Goal: Task Accomplishment & Management: Manage account settings

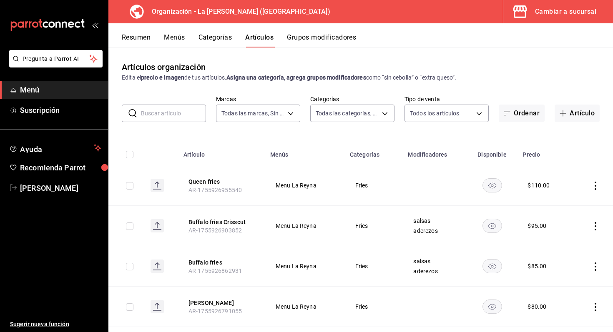
click at [140, 38] on button "Resumen" at bounding box center [136, 40] width 29 height 14
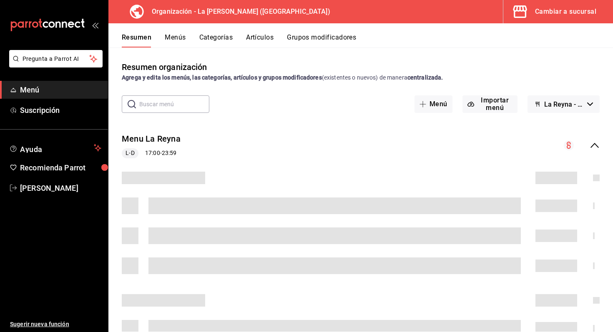
click at [95, 22] on icon "open_drawer_menu" at bounding box center [95, 25] width 7 height 7
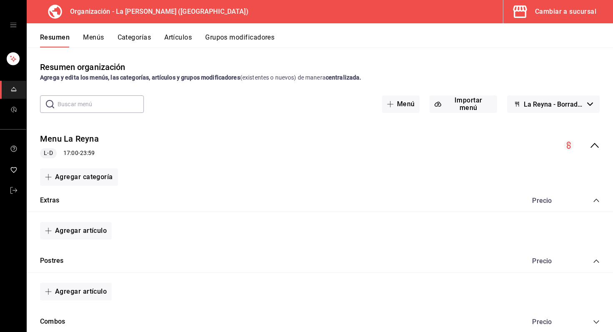
click at [524, 12] on icon "button" at bounding box center [519, 11] width 17 height 17
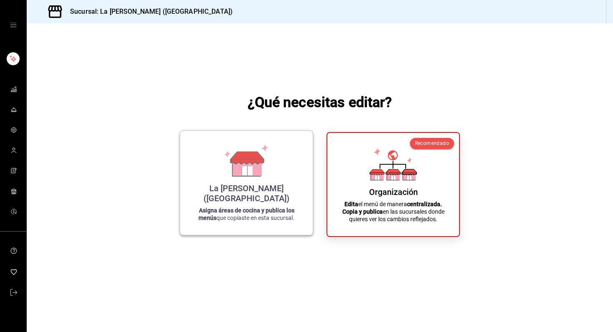
click at [250, 174] on icon at bounding box center [247, 167] width 29 height 18
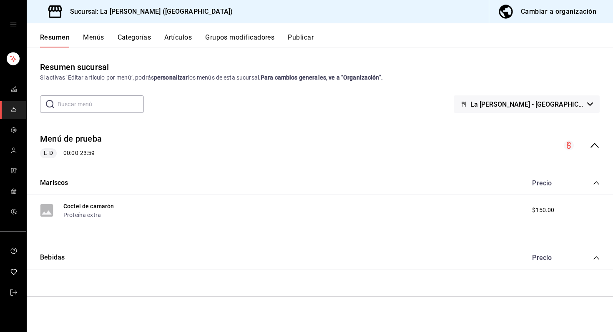
click at [594, 180] on icon "collapse-category-row" at bounding box center [596, 183] width 7 height 7
click at [599, 141] on div "Menú de prueba L-D 00:00 - 23:59" at bounding box center [320, 145] width 586 height 39
click at [98, 40] on button "Menús" at bounding box center [93, 40] width 21 height 14
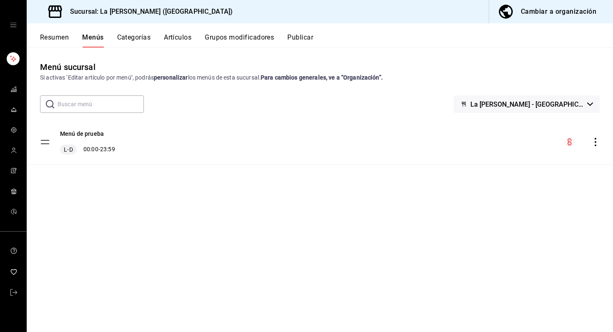
click at [538, 10] on div "Cambiar a organización" at bounding box center [557, 12] width 75 height 12
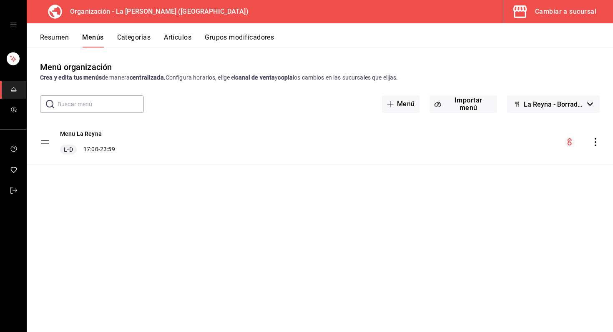
click at [550, 108] on button "La Reyna - Borrador" at bounding box center [553, 104] width 93 height 18
click at [550, 108] on div at bounding box center [306, 166] width 613 height 332
click at [550, 108] on button "La Reyna - Borrador" at bounding box center [553, 104] width 93 height 18
click at [548, 126] on li "La Reyna - Borrador" at bounding box center [554, 126] width 73 height 20
click at [556, 13] on div "Cambiar a sucursal" at bounding box center [565, 12] width 61 height 12
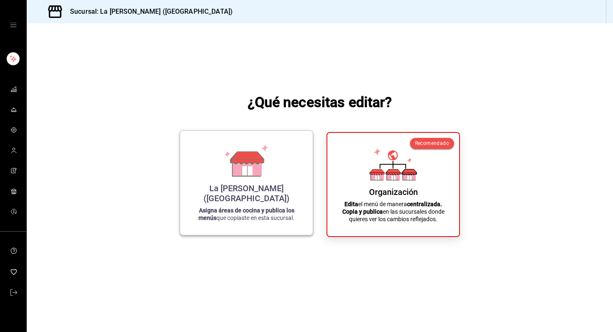
click at [238, 188] on div "La Reyna (NL) Asigna áreas de cocina y publica los menús que copiaste en esta s…" at bounding box center [246, 183] width 113 height 91
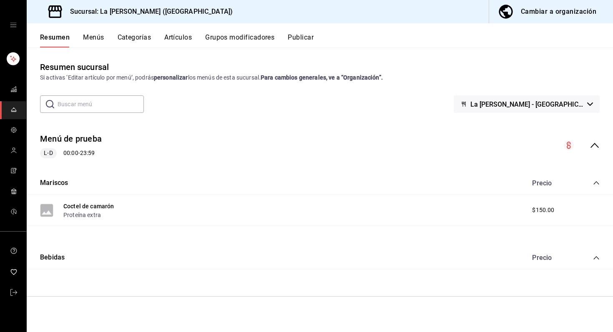
click at [102, 35] on button "Menús" at bounding box center [93, 40] width 21 height 14
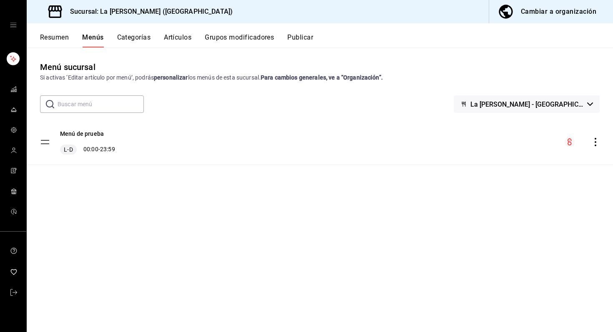
click at [591, 145] on icon "actions" at bounding box center [595, 142] width 8 height 8
click at [571, 173] on li "Eliminar menú y contenido relacionado" at bounding box center [522, 178] width 130 height 17
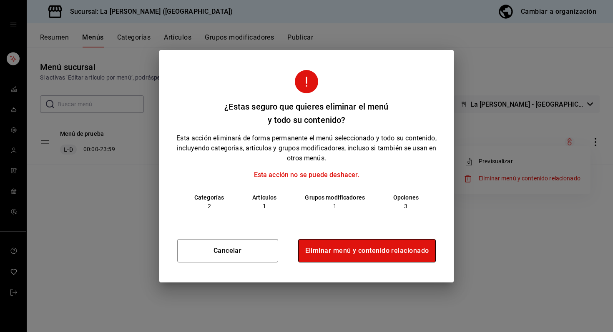
click at [411, 253] on button "Eliminar menú y contenido relacionado" at bounding box center [367, 250] width 138 height 23
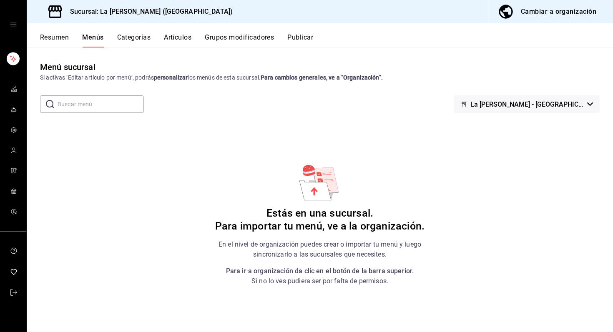
click at [505, 17] on icon "button" at bounding box center [505, 11] width 17 height 17
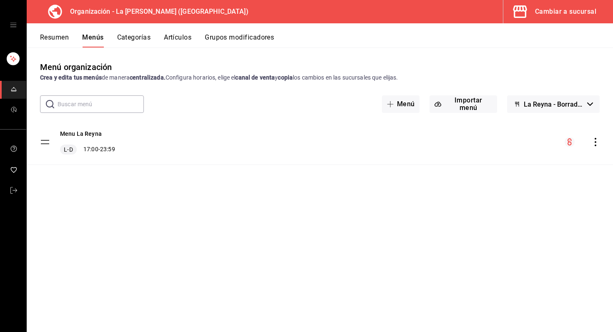
click at [533, 101] on span "La Reyna - Borrador" at bounding box center [553, 104] width 60 height 8
click at [485, 98] on div at bounding box center [306, 166] width 613 height 332
click at [481, 102] on button "Importar menú" at bounding box center [463, 104] width 68 height 18
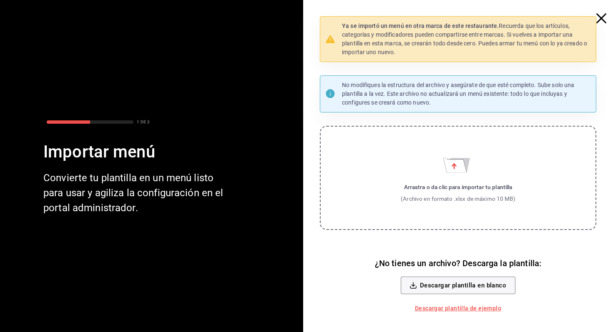
click at [598, 23] on icon "button" at bounding box center [601, 18] width 10 height 10
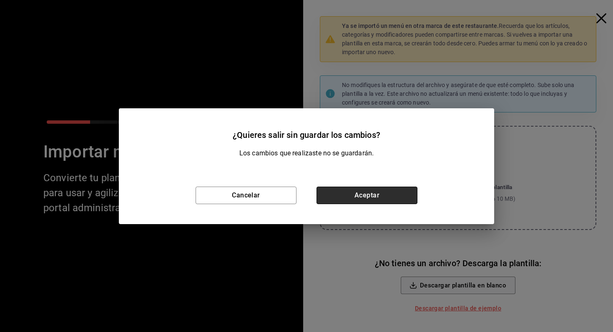
click at [375, 195] on button "Aceptar" at bounding box center [366, 196] width 101 height 18
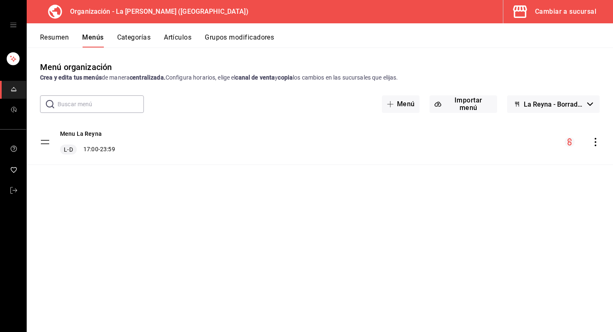
click at [593, 137] on div "menu-maker-table" at bounding box center [581, 142] width 35 height 10
click at [593, 138] on icon "actions" at bounding box center [595, 142] width 8 height 8
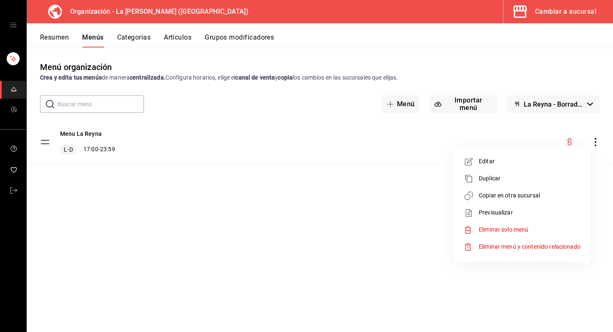
click at [538, 213] on span "Previsualizar" at bounding box center [529, 212] width 102 height 9
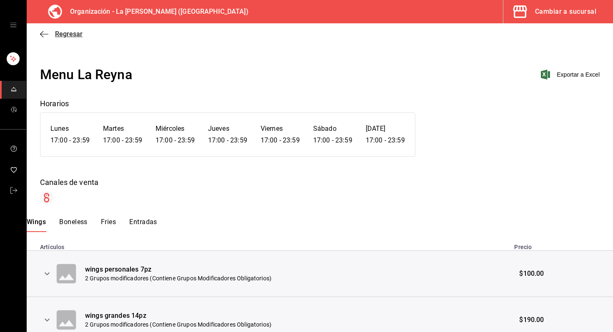
click at [40, 33] on icon "button" at bounding box center [44, 34] width 8 height 8
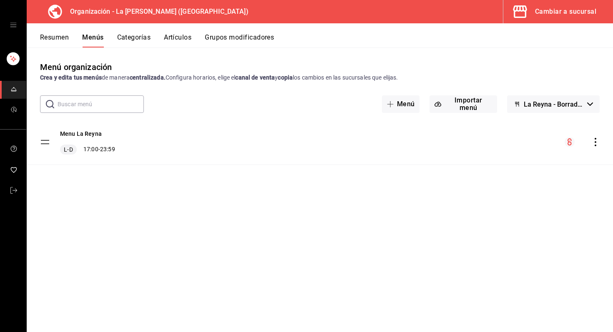
click at [553, 108] on span "La Reyna - Borrador" at bounding box center [553, 104] width 60 height 8
click at [589, 140] on div at bounding box center [306, 166] width 613 height 332
click at [593, 140] on icon "actions" at bounding box center [595, 142] width 8 height 8
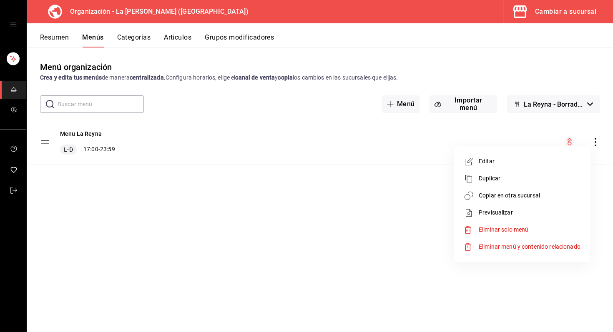
click at [516, 179] on span "Duplicar" at bounding box center [529, 178] width 102 height 9
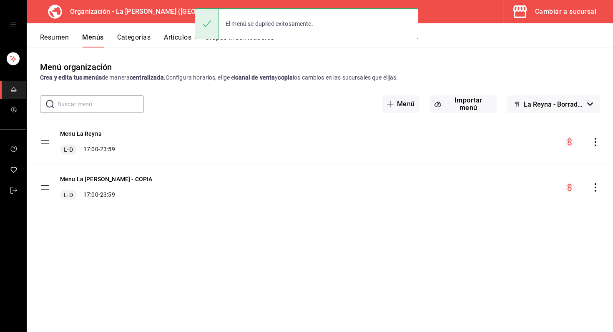
click at [596, 141] on icon "actions" at bounding box center [595, 142] width 8 height 8
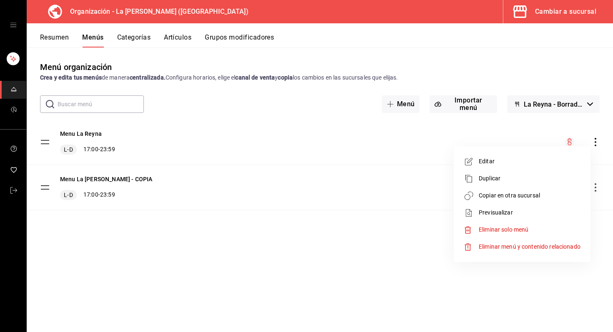
click at [440, 270] on div at bounding box center [306, 166] width 613 height 332
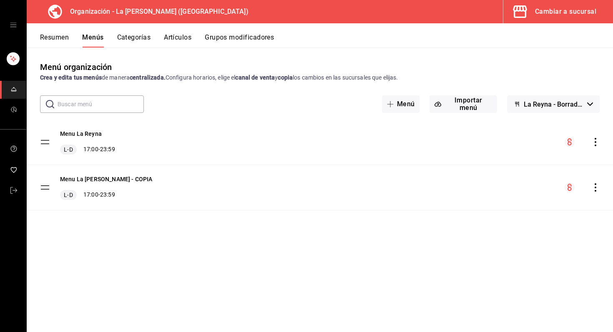
click at [595, 190] on icon "actions" at bounding box center [595, 187] width 8 height 8
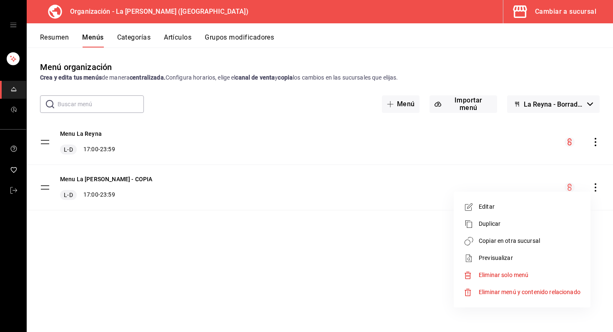
click at [517, 288] on span "Eliminar menú y contenido relacionado" at bounding box center [529, 292] width 102 height 9
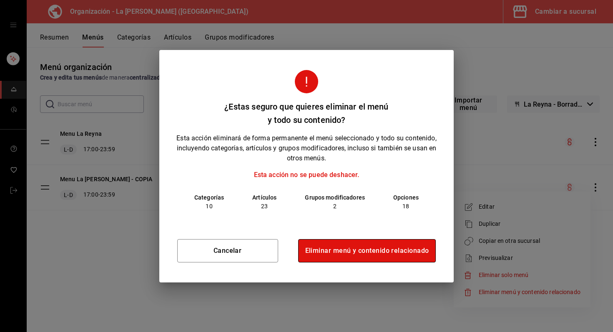
click at [396, 249] on button "Eliminar menú y contenido relacionado" at bounding box center [367, 250] width 138 height 23
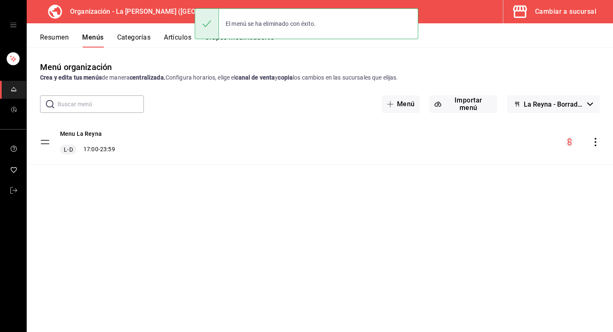
click at [598, 140] on icon "actions" at bounding box center [595, 142] width 8 height 8
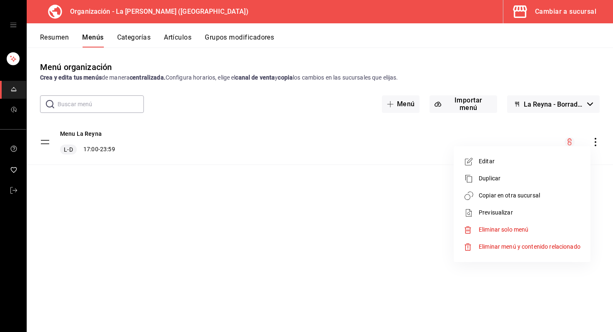
click at [541, 209] on span "Previsualizar" at bounding box center [529, 212] width 102 height 9
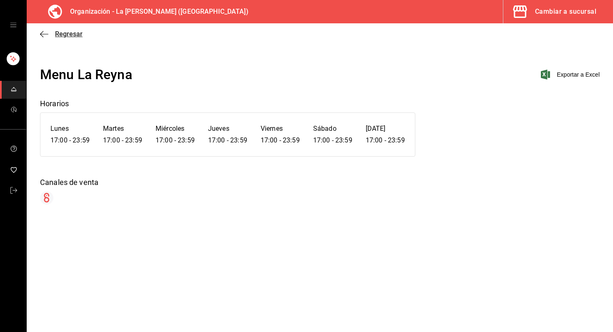
click at [48, 31] on icon "button" at bounding box center [44, 34] width 8 height 8
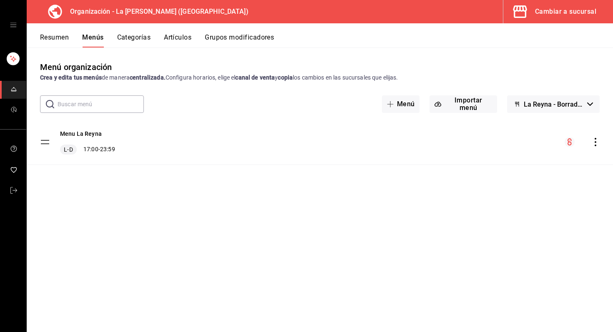
click at [534, 107] on span "La Reyna - Borrador" at bounding box center [553, 104] width 60 height 8
click at [536, 121] on li "La Reyna - Borrador" at bounding box center [554, 126] width 73 height 20
click at [524, 105] on button "La Reyna - Borrador" at bounding box center [553, 104] width 93 height 18
click at [524, 105] on div at bounding box center [306, 166] width 613 height 332
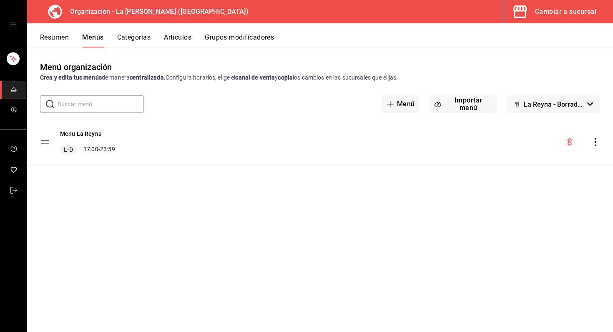
click at [568, 141] on circle "menu-maker-table" at bounding box center [569, 142] width 10 height 10
click at [592, 139] on icon "actions" at bounding box center [595, 142] width 8 height 8
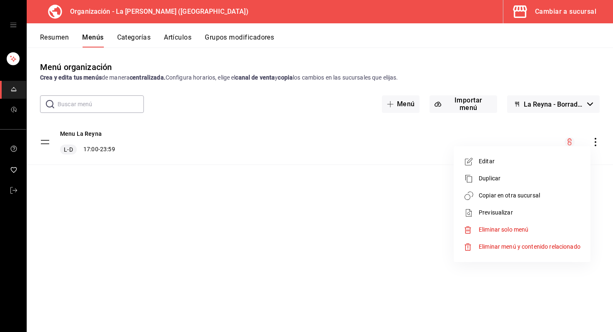
click at [491, 280] on div at bounding box center [306, 166] width 613 height 332
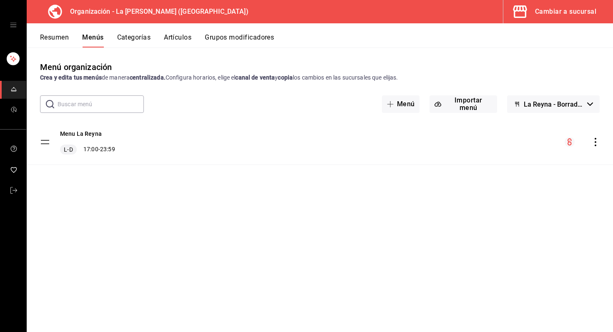
click at [45, 140] on tbody "Menu La Reyna L-D 17:00 - 23:59" at bounding box center [320, 142] width 586 height 45
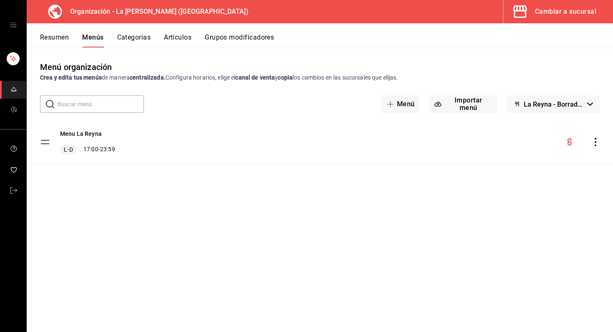
click at [45, 140] on tbody "Menu La Reyna L-D 17:00 - 23:59" at bounding box center [320, 142] width 586 height 45
click at [44, 142] on tbody "Menu La Reyna L-D 17:00 - 23:59" at bounding box center [320, 142] width 586 height 45
click at [58, 35] on button "Resumen" at bounding box center [54, 40] width 29 height 14
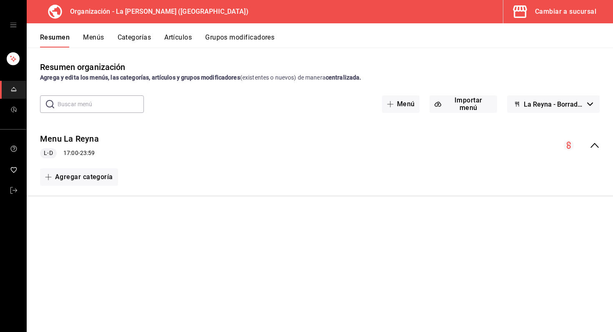
click at [48, 155] on span "L-D" at bounding box center [47, 153] width 15 height 9
click at [49, 150] on span "L-D" at bounding box center [47, 153] width 15 height 9
click at [466, 103] on button "Importar menú" at bounding box center [463, 104] width 68 height 18
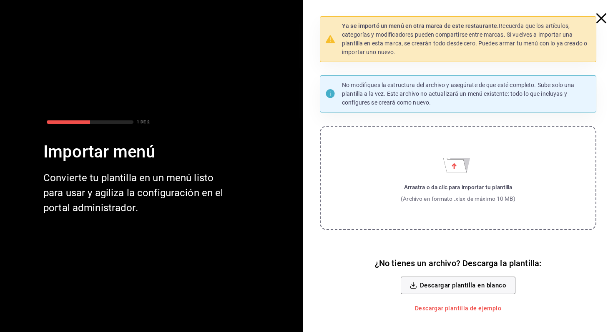
click at [448, 170] on icon "Importar menú" at bounding box center [454, 165] width 23 height 14
click at [0, 0] on input "Arrastra o da clic para importar tu plantilla (Archivo en formato .xlsx de máxi…" at bounding box center [0, 0] width 0 height 0
click at [601, 15] on icon "button" at bounding box center [601, 18] width 10 height 10
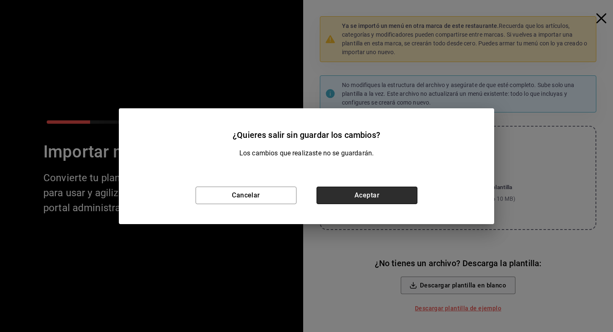
click at [329, 198] on button "Aceptar" at bounding box center [366, 196] width 101 height 18
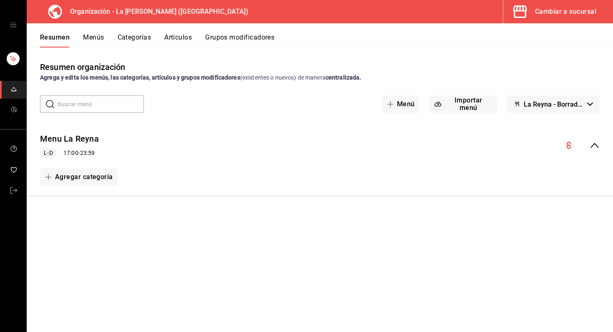
click at [526, 103] on span "La Reyna - Borrador" at bounding box center [553, 104] width 60 height 8
click at [536, 8] on div at bounding box center [306, 166] width 613 height 332
click at [521, 14] on icon "button" at bounding box center [519, 11] width 17 height 17
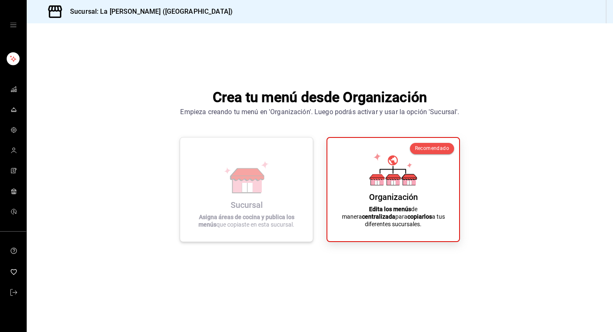
click at [258, 178] on icon at bounding box center [247, 174] width 33 height 12
click at [238, 183] on icon at bounding box center [247, 184] width 29 height 18
click at [117, 180] on div "Crea tu menú desde Organización Empieza creando tu menú en 'Organización'. Lueg…" at bounding box center [320, 164] width 586 height 282
click at [10, 64] on rect "mailbox folders" at bounding box center [13, 59] width 13 height 13
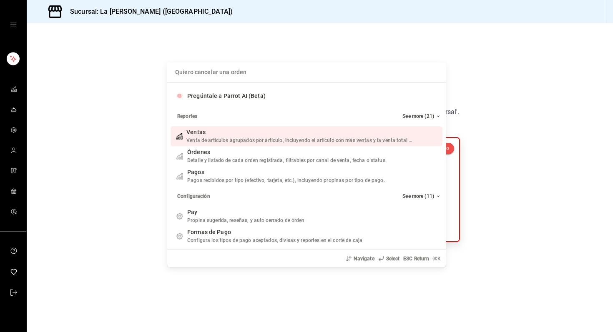
click at [123, 137] on div "Quiero cancelar una orden Pregúntale a Parrot AI (Beta) Reportes See more (21) …" at bounding box center [306, 166] width 613 height 332
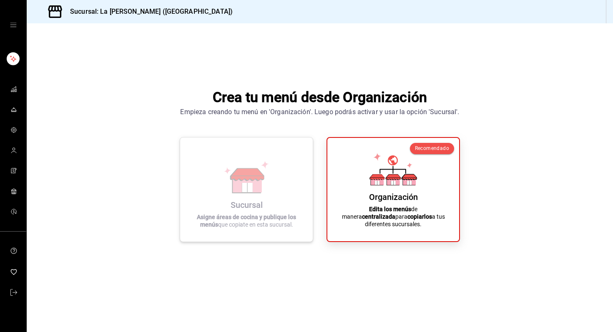
click at [221, 160] on div "Sucursal Asigne áreas de cocina y publique los menús que copiate en esta sucurs…" at bounding box center [246, 189] width 113 height 91
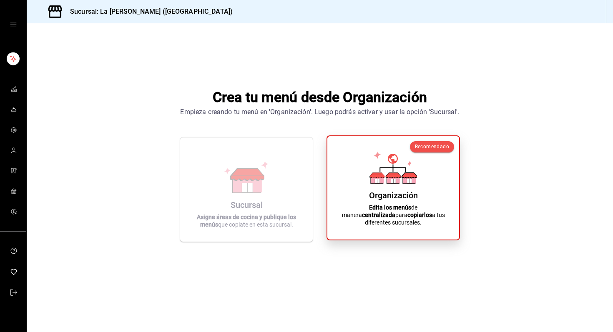
click at [360, 165] on div "Organización Edita los menús de manera centralizada para copiarlos a tus difere…" at bounding box center [393, 188] width 112 height 90
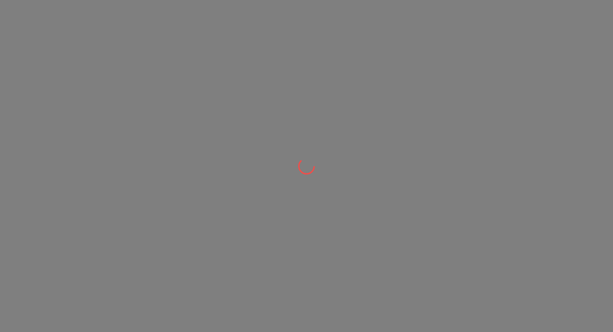
click at [360, 165] on div at bounding box center [306, 166] width 613 height 332
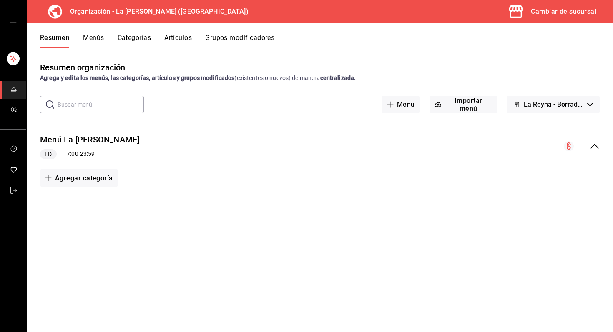
click at [340, 78] on font "centralizada." at bounding box center [338, 78] width 36 height 7
click at [217, 43] on button "Grupos modificadores" at bounding box center [239, 40] width 69 height 15
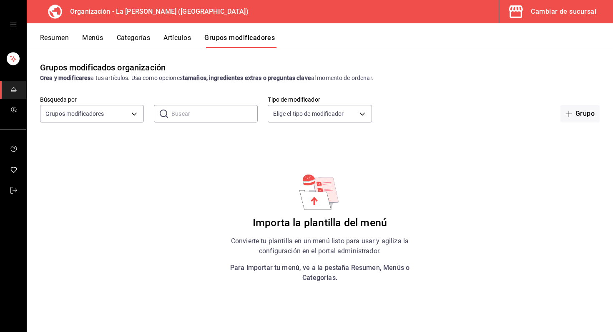
click at [64, 38] on font "Resumen" at bounding box center [54, 38] width 29 height 8
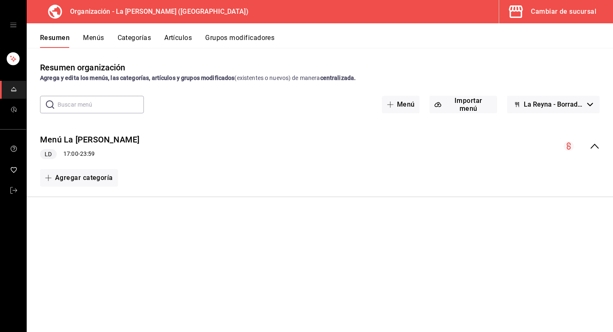
click at [85, 39] on font "Menús" at bounding box center [93, 38] width 21 height 8
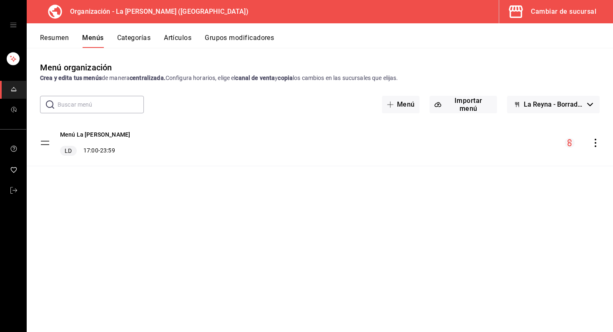
click at [597, 138] on div "mesa de creación de menús" at bounding box center [581, 143] width 35 height 10
click at [597, 143] on icon "comportamiento" at bounding box center [595, 143] width 8 height 8
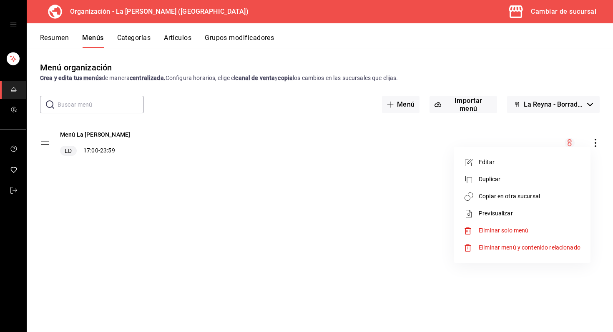
click at [538, 163] on span "Editar" at bounding box center [529, 162] width 102 height 9
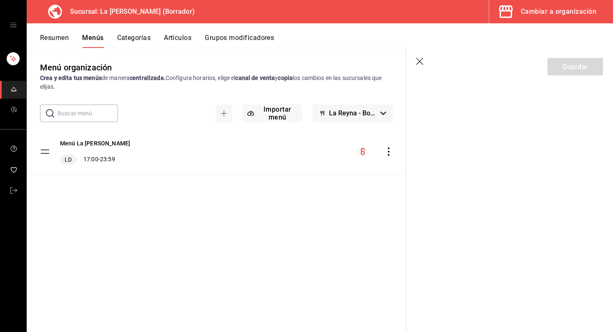
click at [423, 63] on icon "button" at bounding box center [420, 62] width 8 height 8
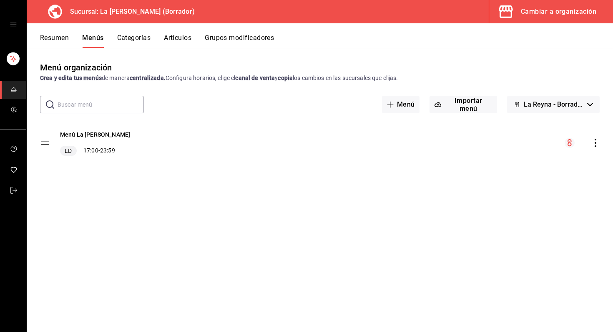
click at [591, 139] on icon "comportamiento" at bounding box center [595, 143] width 8 height 8
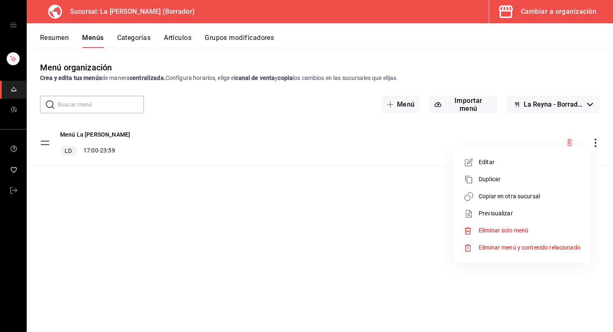
click at [552, 161] on span "Editar" at bounding box center [529, 162] width 102 height 9
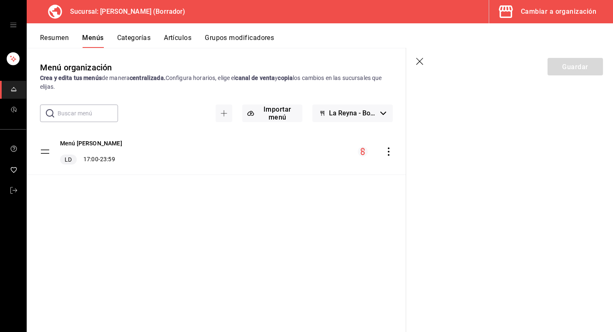
click at [391, 154] on icon "comportamiento" at bounding box center [388, 152] width 8 height 8
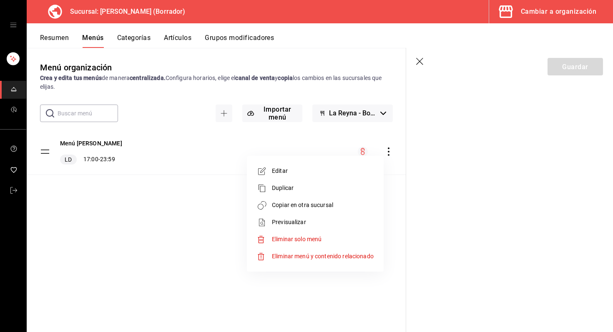
click at [344, 163] on li "Editar" at bounding box center [315, 171] width 130 height 17
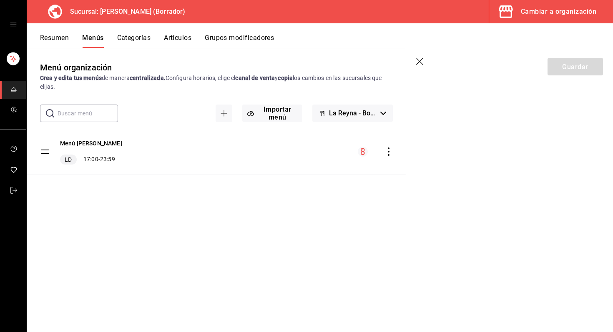
click at [388, 158] on div "Menú La Reyna LD 17:00 - 23:59" at bounding box center [216, 152] width 379 height 46
click at [388, 156] on div "mesa de creación de menús" at bounding box center [375, 152] width 35 height 10
click at [388, 155] on icon "comportamiento" at bounding box center [389, 152] width 2 height 8
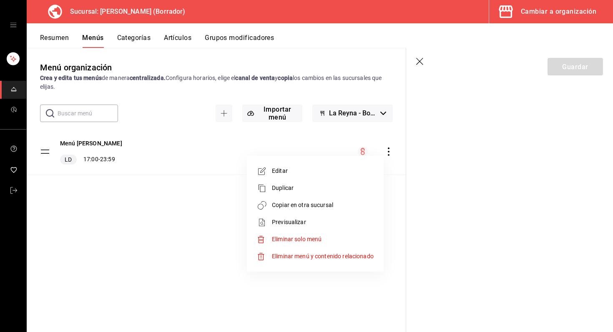
click at [327, 171] on span "Editar" at bounding box center [323, 171] width 102 height 9
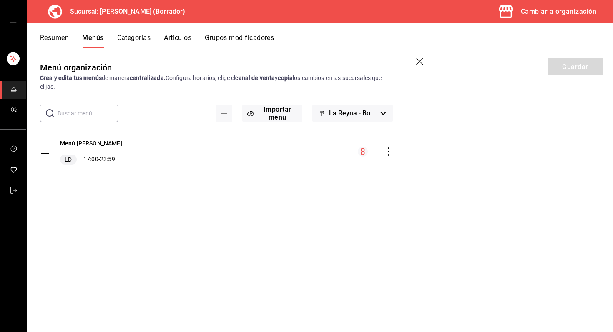
click at [418, 58] on icon "button" at bounding box center [420, 62] width 8 height 8
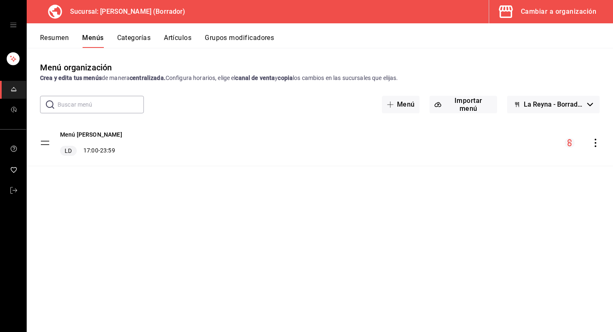
click at [591, 139] on icon "comportamiento" at bounding box center [595, 143] width 8 height 8
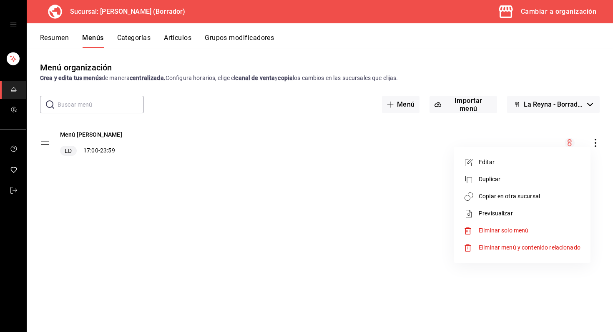
click at [542, 162] on span "Editar" at bounding box center [529, 162] width 102 height 9
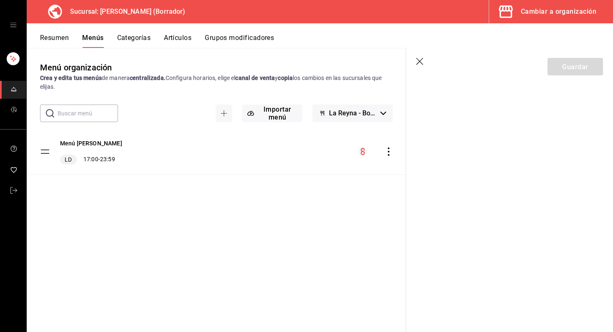
click at [381, 154] on div "mesa de creación de menús" at bounding box center [375, 152] width 35 height 10
click at [385, 153] on icon "comportamiento" at bounding box center [388, 152] width 8 height 8
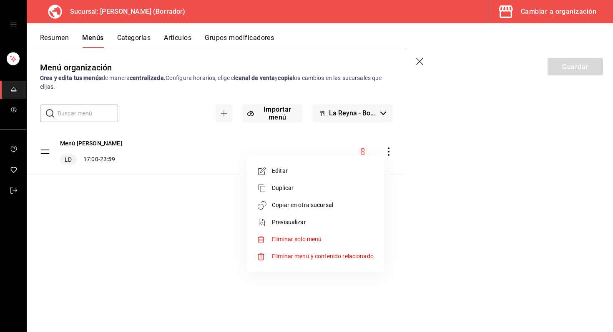
click at [439, 101] on div at bounding box center [306, 166] width 613 height 332
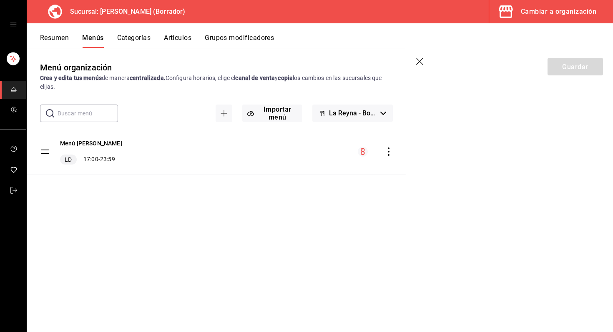
click at [290, 155] on div "Menú La [PERSON_NAME] 17:00 - 23:59" at bounding box center [216, 152] width 379 height 46
click at [226, 115] on icon "button" at bounding box center [223, 113] width 7 height 7
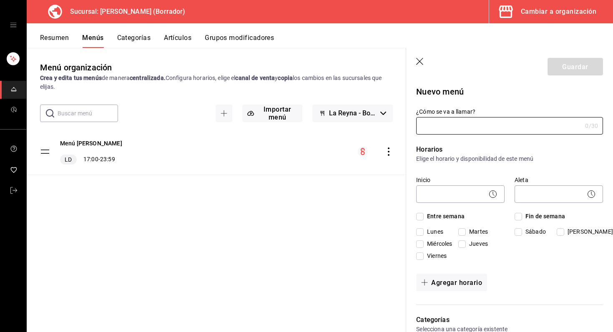
click at [415, 64] on header "Guardar" at bounding box center [509, 65] width 207 height 34
click at [418, 58] on icon "button" at bounding box center [420, 62] width 8 height 8
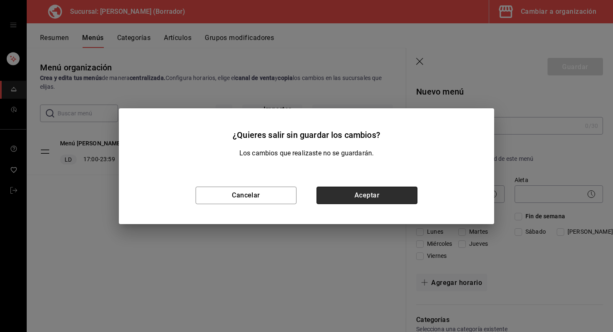
click at [378, 200] on button "Aceptar" at bounding box center [366, 196] width 101 height 18
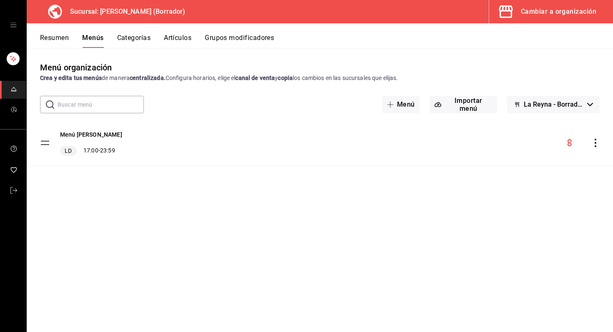
click at [567, 143] on circle "mesa de creación de menús" at bounding box center [569, 143] width 10 height 10
click at [597, 146] on icon "comportamiento" at bounding box center [595, 143] width 8 height 8
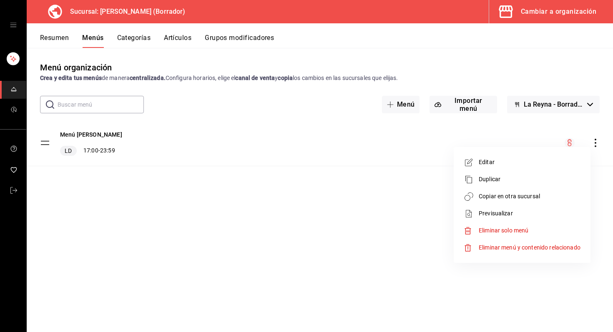
click at [538, 160] on span "Editar" at bounding box center [529, 162] width 102 height 9
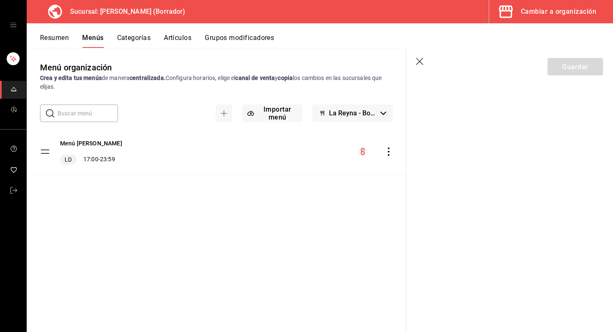
click at [383, 150] on div "mesa de creación de menús" at bounding box center [375, 152] width 35 height 10
click at [385, 151] on icon "comportamiento" at bounding box center [388, 152] width 8 height 8
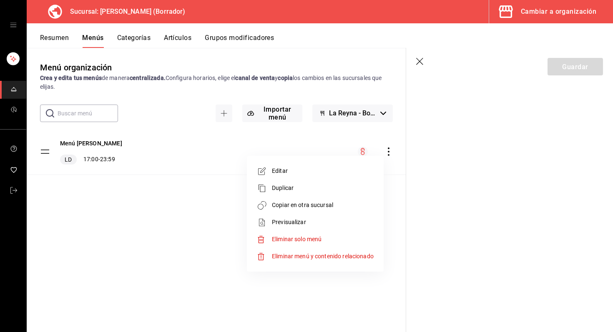
click at [348, 165] on li "Editar" at bounding box center [315, 171] width 130 height 17
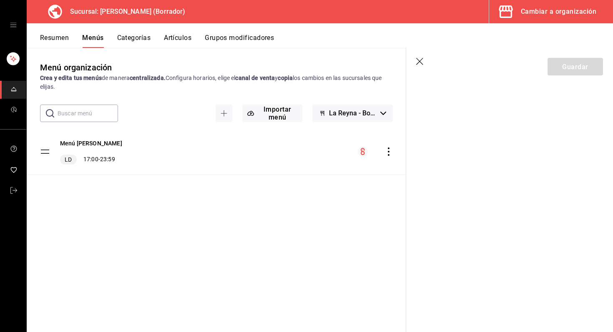
click at [422, 60] on icon "button" at bounding box center [420, 62] width 8 height 8
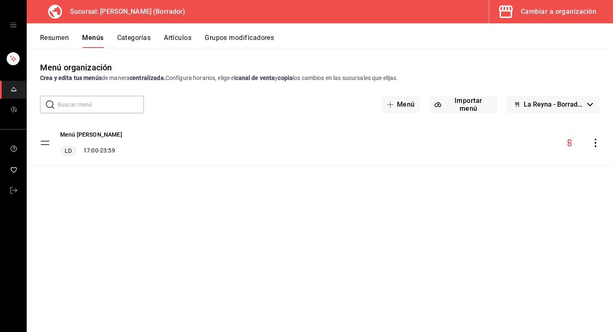
click at [590, 147] on div "mesa de creación de menús" at bounding box center [581, 143] width 35 height 10
click at [599, 143] on icon "comportamiento" at bounding box center [595, 143] width 8 height 8
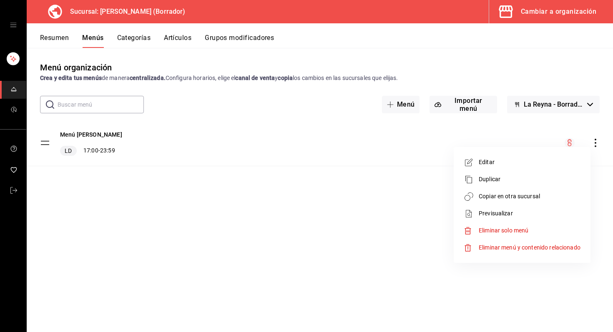
click at [547, 167] on li "Editar" at bounding box center [522, 162] width 130 height 17
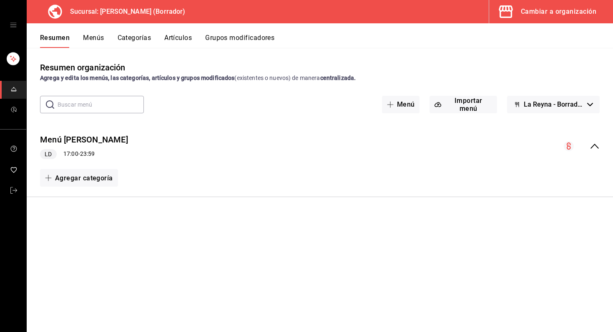
click at [593, 146] on icon "colapsar-fila-del-menú" at bounding box center [594, 146] width 10 height 10
click at [96, 37] on font "Menús" at bounding box center [93, 38] width 21 height 8
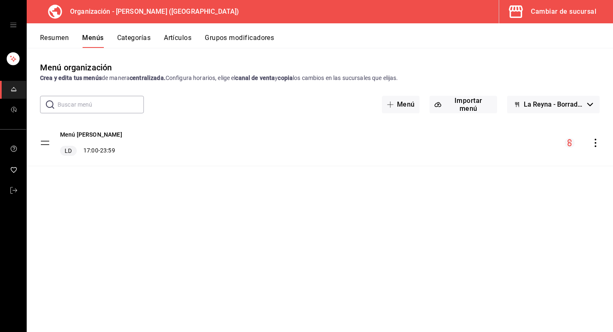
click at [600, 141] on div "Menú La [PERSON_NAME] 17:00 - 23:59" at bounding box center [320, 143] width 586 height 46
click at [598, 141] on icon "comportamiento" at bounding box center [595, 143] width 8 height 8
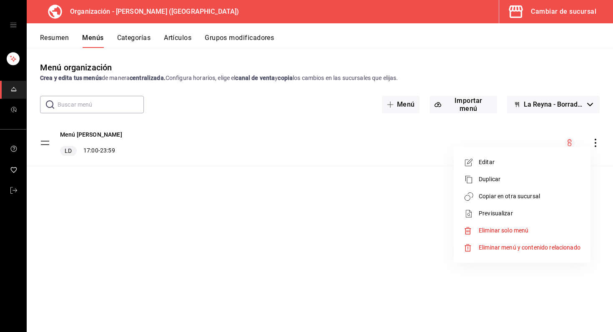
click at [547, 159] on span "Editar" at bounding box center [529, 162] width 102 height 9
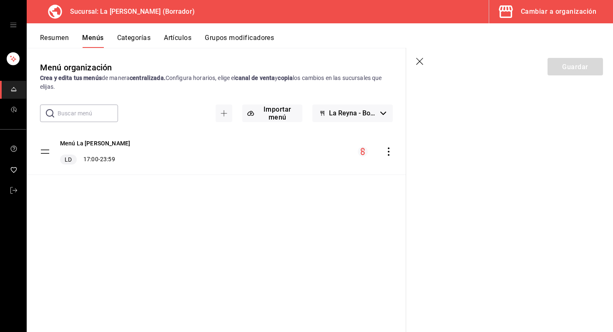
click at [484, 160] on section "Guardar" at bounding box center [509, 190] width 207 height 284
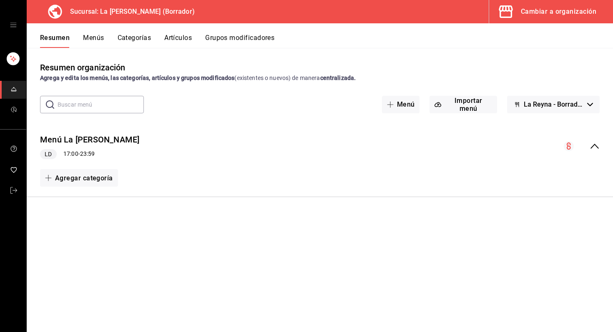
click at [97, 44] on button "Menús" at bounding box center [93, 40] width 21 height 15
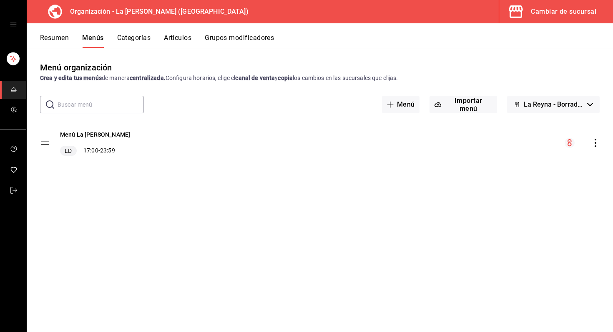
click at [601, 139] on div "Menú La [PERSON_NAME] LD 17:00 - 23:59" at bounding box center [320, 143] width 586 height 46
click at [598, 140] on icon "comportamiento" at bounding box center [595, 143] width 8 height 8
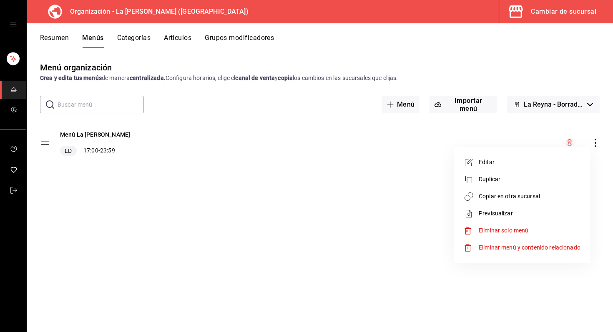
click at [540, 157] on li "Editar" at bounding box center [522, 162] width 130 height 17
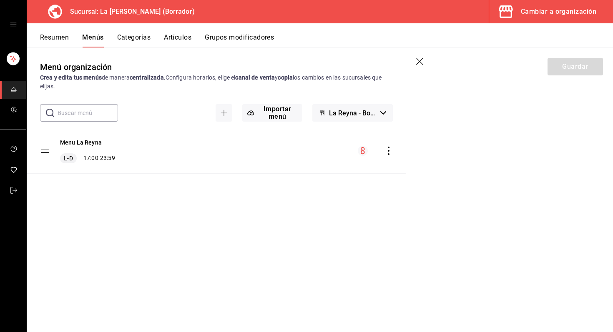
click at [446, 108] on section "Guardar" at bounding box center [509, 190] width 207 height 284
click at [383, 150] on div "mesa de creación de menús" at bounding box center [375, 152] width 35 height 10
click at [328, 111] on button "La Reyna - Borrador" at bounding box center [352, 114] width 80 height 18
click at [343, 134] on font "La Reyna - Borrador" at bounding box center [352, 136] width 59 height 8
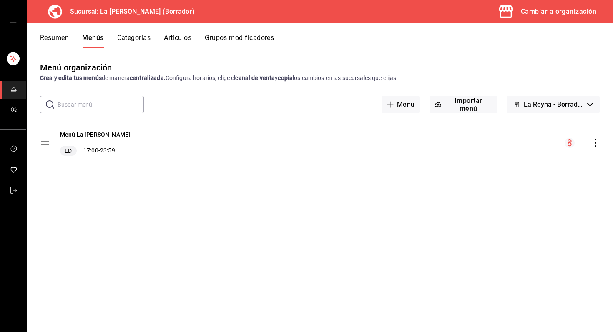
click at [529, 94] on div "Menú organización Crea y edita tus menús de manera centralizada. Configura hora…" at bounding box center [320, 196] width 586 height 271
click at [525, 103] on font "La Reyna - Borrador" at bounding box center [553, 104] width 60 height 8
click at [517, 127] on div at bounding box center [306, 166] width 613 height 332
click at [48, 142] on tbody "Menú La Reyna LD 17:00 - 23:59" at bounding box center [320, 143] width 586 height 46
click at [592, 141] on icon "comportamiento" at bounding box center [595, 143] width 8 height 8
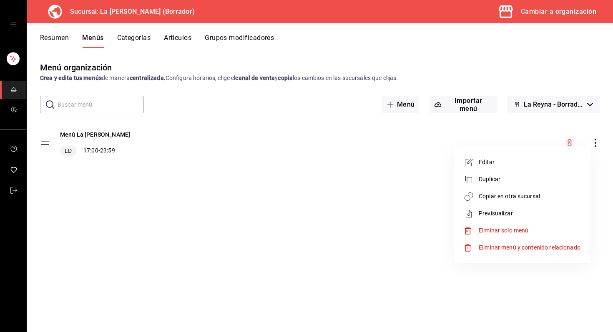
click at [398, 103] on div at bounding box center [306, 166] width 613 height 332
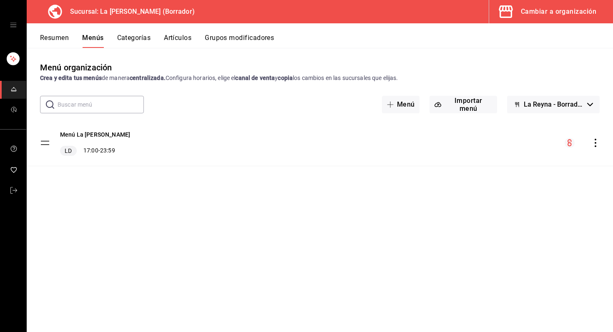
click at [397, 103] on span "button" at bounding box center [392, 104] width 10 height 7
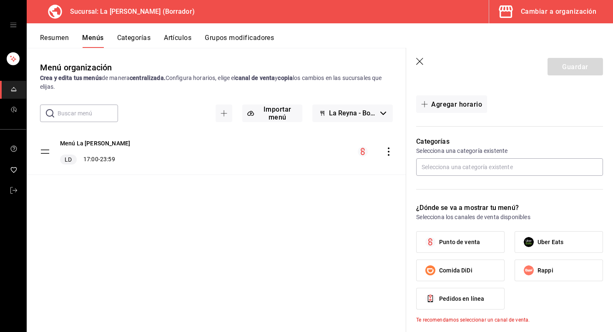
scroll to position [198, 0]
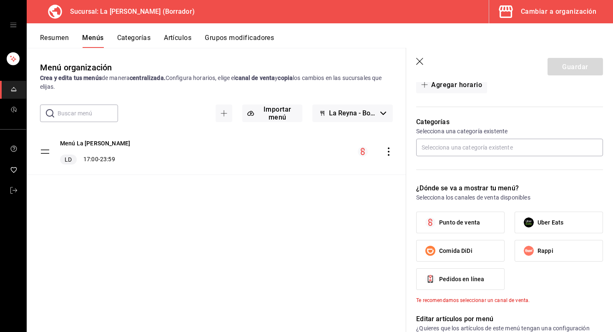
click at [466, 220] on font "Punto de venta" at bounding box center [459, 222] width 41 height 7
click at [439, 220] on input "Punto de venta" at bounding box center [430, 223] width 18 height 18
checkbox input "true"
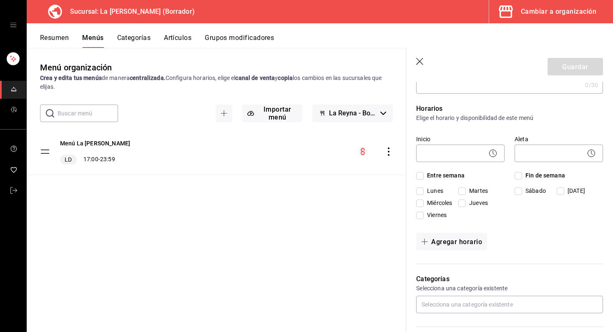
scroll to position [41, 0]
click at [419, 62] on icon "button" at bounding box center [420, 62] width 8 height 8
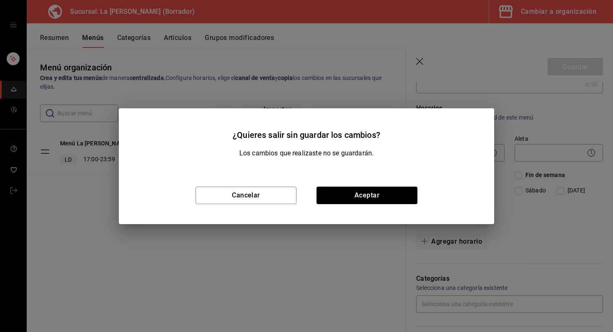
click at [371, 208] on div "Cancelar Aceptar" at bounding box center [306, 196] width 375 height 58
click at [359, 190] on button "Aceptar" at bounding box center [366, 196] width 101 height 18
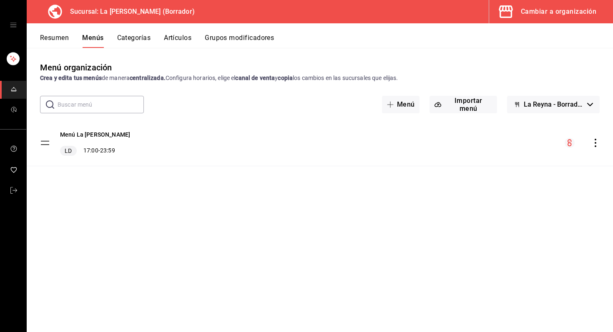
click at [598, 135] on div "Menú La Reyna LD 17:00 - 23:59" at bounding box center [320, 143] width 586 height 46
click at [600, 150] on div "Menú La Reyna LD 17:00 - 23:59" at bounding box center [320, 143] width 586 height 46
click at [595, 143] on icon "comportamiento" at bounding box center [595, 143] width 2 height 8
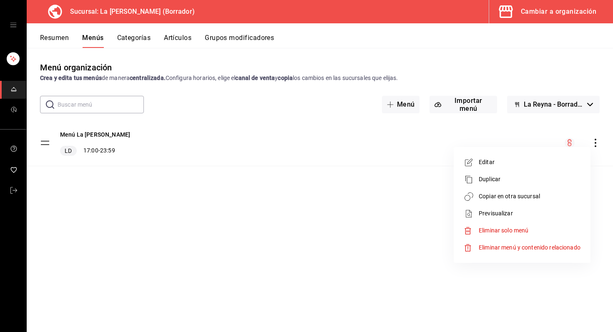
click at [537, 179] on span "Duplicar" at bounding box center [529, 179] width 102 height 9
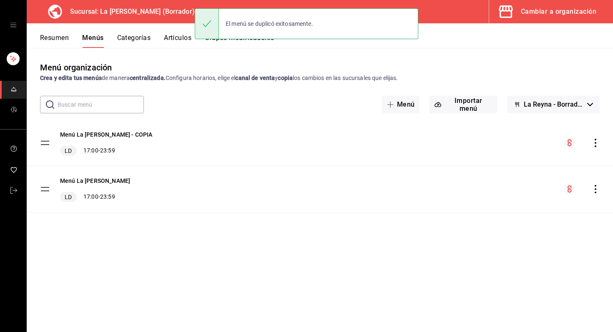
click at [595, 190] on icon "comportamiento" at bounding box center [595, 189] width 8 height 8
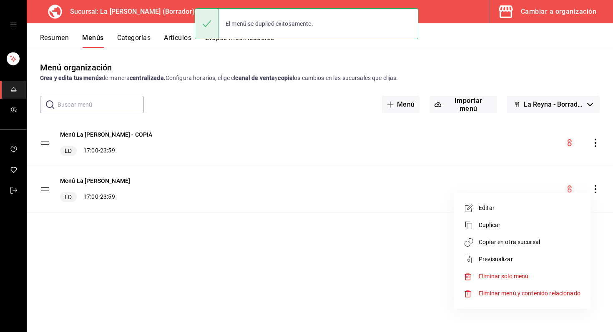
click at [551, 206] on span "Editar" at bounding box center [529, 208] width 102 height 9
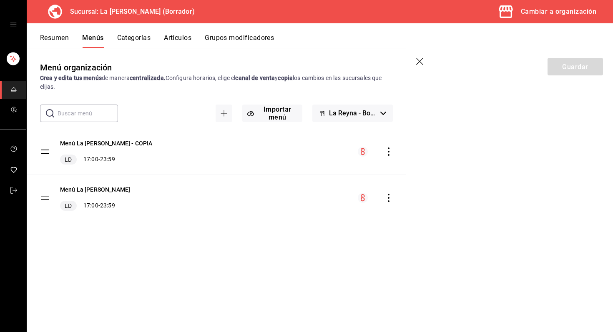
click at [386, 196] on icon "comportamiento" at bounding box center [388, 198] width 8 height 8
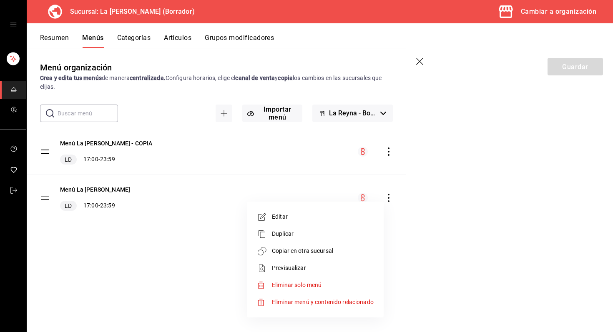
click at [343, 217] on span "Editar" at bounding box center [323, 217] width 102 height 9
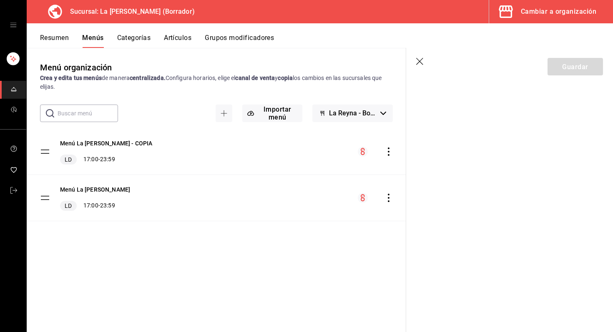
click at [127, 35] on font "Categorías" at bounding box center [134, 38] width 34 height 8
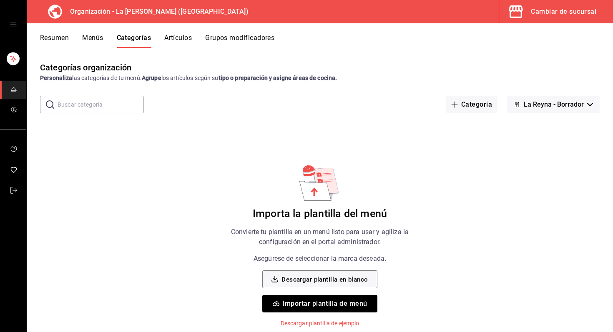
click at [190, 38] on font "Artículos" at bounding box center [178, 38] width 28 height 8
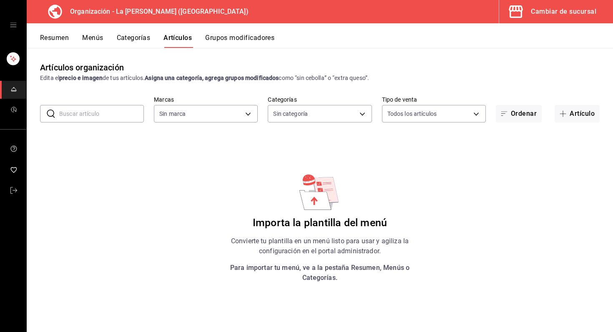
click at [219, 40] on font "Grupos modificadores" at bounding box center [239, 38] width 69 height 8
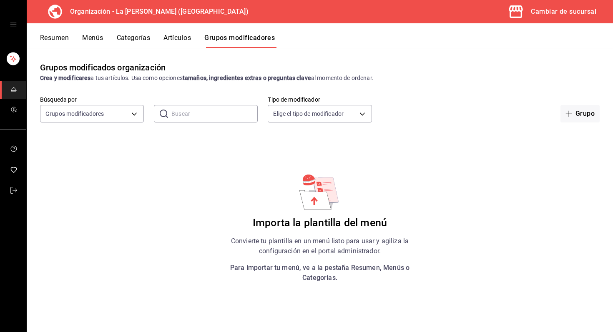
click at [84, 42] on font "Menús" at bounding box center [92, 38] width 21 height 8
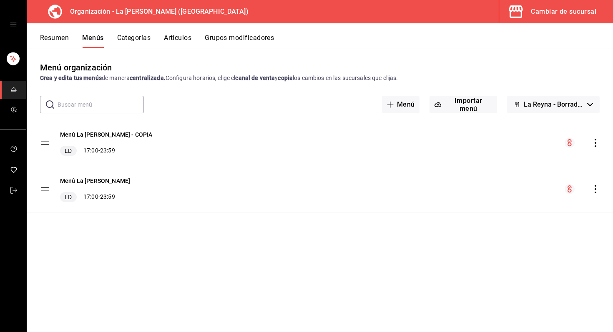
click at [58, 40] on font "Resumen" at bounding box center [54, 38] width 29 height 8
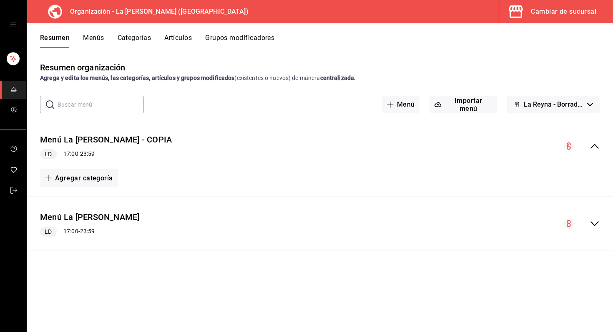
click at [594, 145] on icon "colapsar-fila-del-menú" at bounding box center [594, 146] width 8 height 5
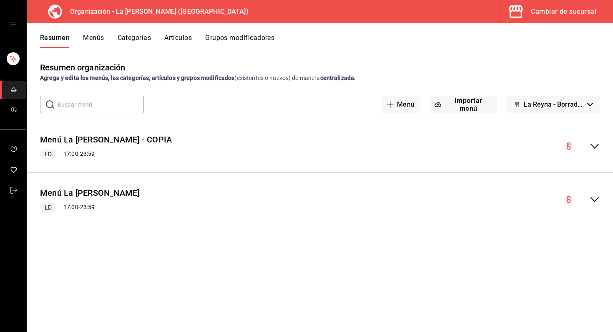
click at [599, 147] on icon "colapsar-fila-del-menú" at bounding box center [594, 146] width 10 height 10
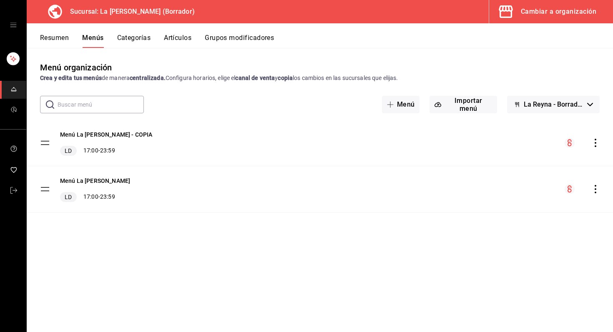
click at [594, 195] on div "Menú La [PERSON_NAME] LD 17:00 - 23:59" at bounding box center [320, 189] width 586 height 46
click at [593, 188] on icon "comportamiento" at bounding box center [595, 189] width 8 height 8
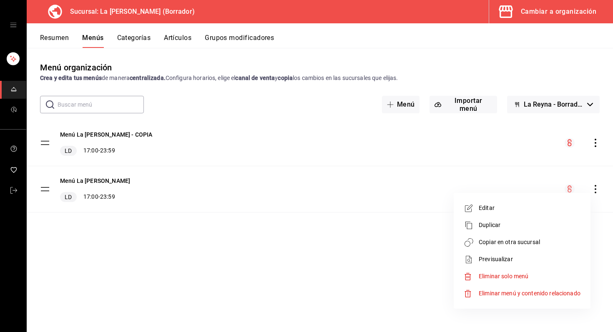
click at [548, 204] on span "Editar" at bounding box center [529, 208] width 102 height 9
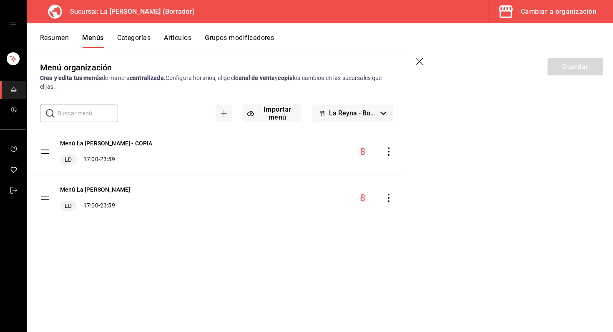
click at [515, 108] on section "Guardar" at bounding box center [509, 190] width 207 height 284
click at [513, 8] on icon "button" at bounding box center [505, 11] width 17 height 17
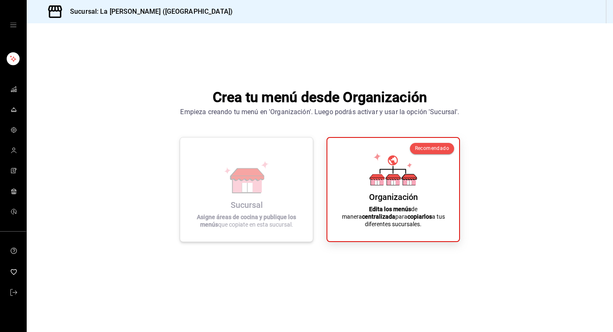
drag, startPoint x: 223, startPoint y: 150, endPoint x: 244, endPoint y: 191, distance: 45.9
click at [244, 191] on icon at bounding box center [247, 187] width 10 height 9
click at [234, 161] on icon at bounding box center [247, 177] width 48 height 33
click at [18, 89] on link "carpetas de buzón" at bounding box center [13, 90] width 26 height 18
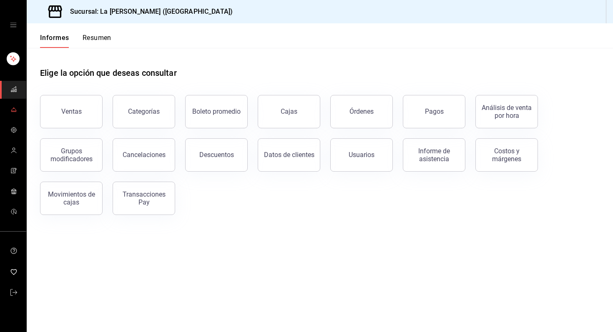
click at [15, 112] on icon "carpetas de buzón" at bounding box center [13, 112] width 5 height 0
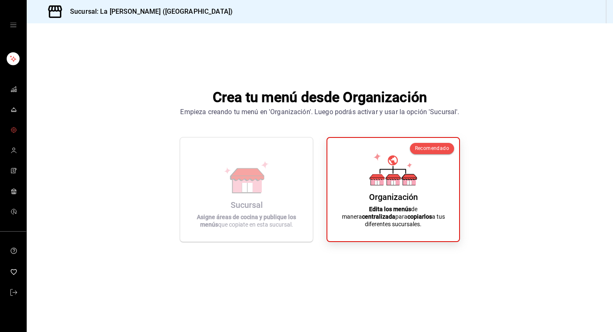
click at [19, 126] on link "carpetas de buzón" at bounding box center [13, 131] width 26 height 18
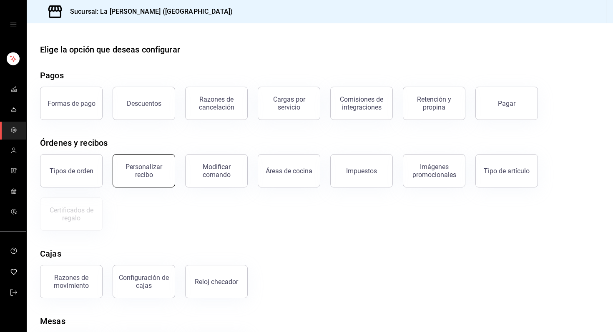
click at [163, 182] on button "Personalizar recibo" at bounding box center [144, 170] width 63 height 33
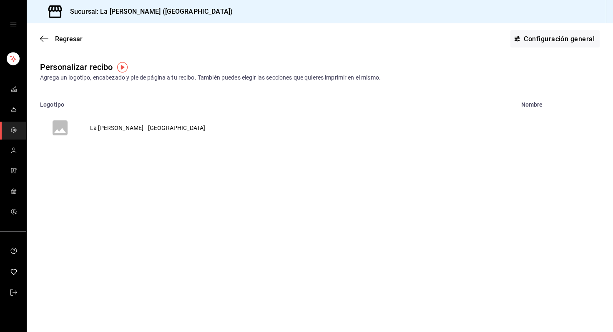
click at [115, 128] on td "La Reyna - NL" at bounding box center [147, 128] width 135 height 40
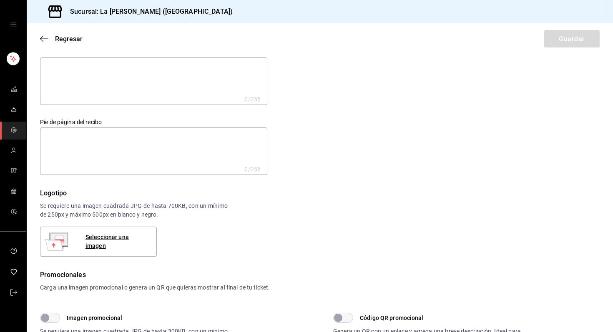
scroll to position [20, 0]
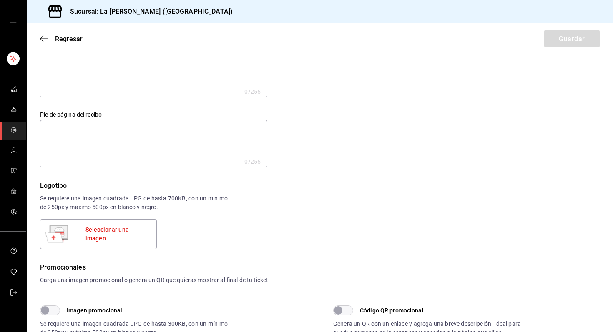
click at [128, 233] on font "Seleccionar una imagen" at bounding box center [106, 233] width 43 height 15
click at [129, 235] on font "Seleccionar una imagen" at bounding box center [106, 233] width 43 height 15
click at [124, 235] on font "Seleccionar una imagen" at bounding box center [106, 233] width 43 height 15
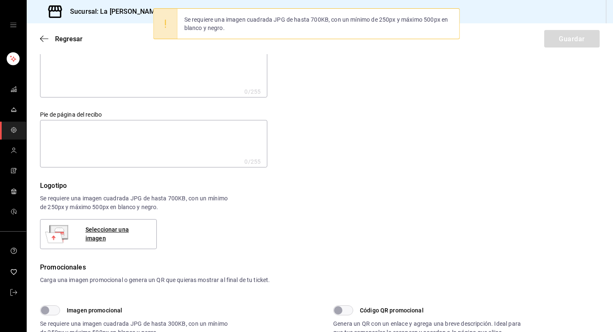
click at [365, 117] on div "Encabezado del recibo x 0 /255 Encabezado del recibo Pie de página del recibo x…" at bounding box center [314, 99] width 569 height 137
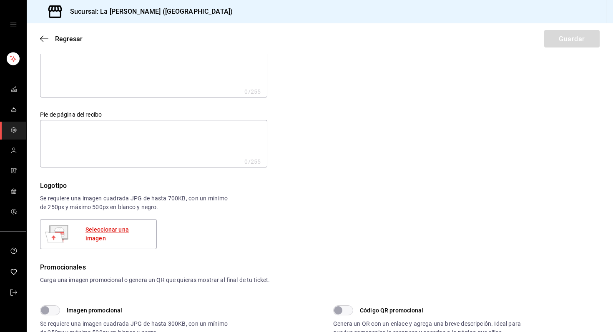
click at [129, 237] on font "Seleccionar una imagen" at bounding box center [106, 233] width 43 height 15
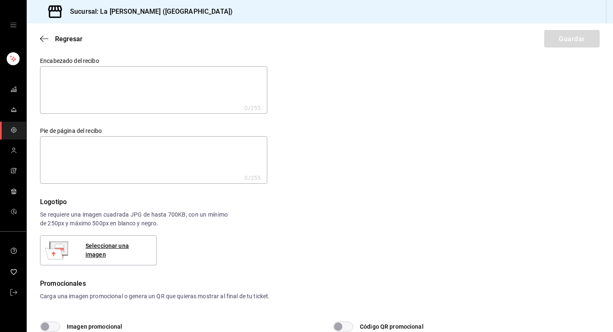
scroll to position [0, 0]
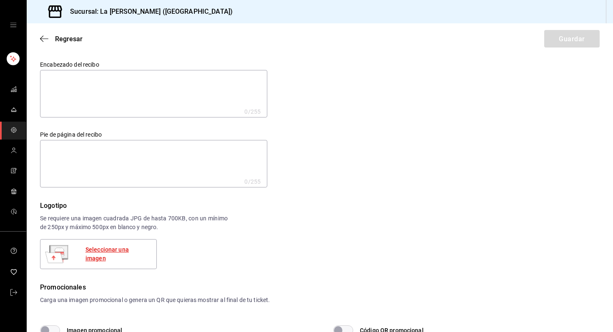
click at [129, 255] on font "Seleccionar una imagen" at bounding box center [106, 253] width 43 height 15
click at [122, 257] on font "Seleccionar una imagen" at bounding box center [106, 253] width 43 height 15
click at [224, 89] on textarea at bounding box center [153, 94] width 227 height 48
type textarea "L"
type textarea "x"
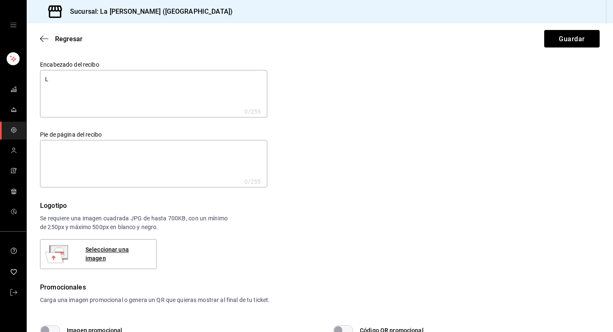
type textarea "LA"
type textarea "x"
type textarea "LA"
type textarea "x"
type textarea "LA R"
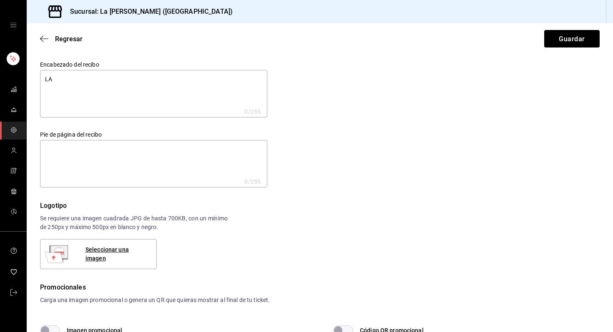
type textarea "x"
type textarea "LA RE"
type textarea "x"
type textarea "LA REY"
type textarea "x"
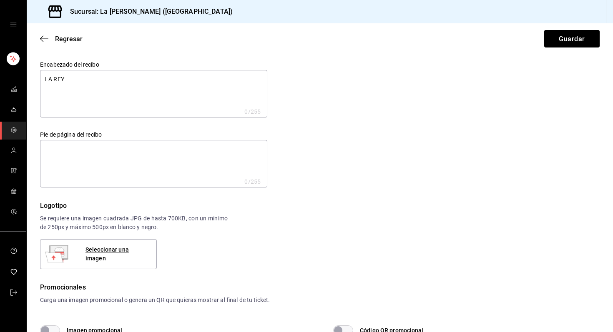
type textarea "LA REYN"
type textarea "x"
type textarea "LA [PERSON_NAME]"
type textarea "x"
type textarea "LA [PERSON_NAME]"
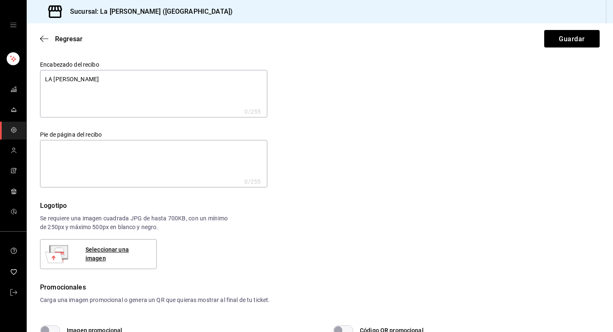
type textarea "x"
type textarea "LA [PERSON_NAME] W"
type textarea "x"
type textarea "LA [PERSON_NAME] WI"
type textarea "x"
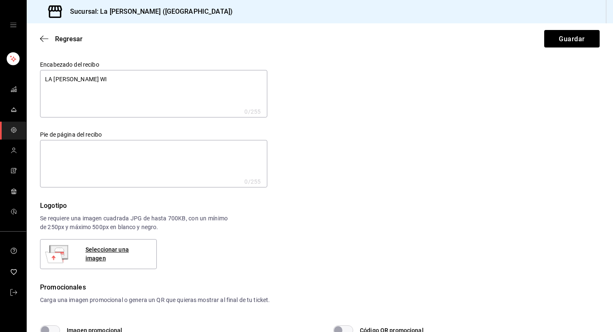
type textarea "LA [PERSON_NAME] WIN"
type textarea "x"
type textarea "LA [PERSON_NAME]"
type textarea "x"
type textarea "LA [PERSON_NAME] WINGS"
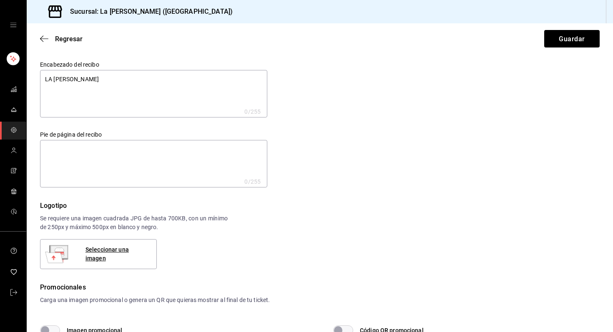
type textarea "x"
type textarea "LA [PERSON_NAME] WINGS"
type textarea "x"
type textarea "LA [PERSON_NAME] WINGS §"
type textarea "x"
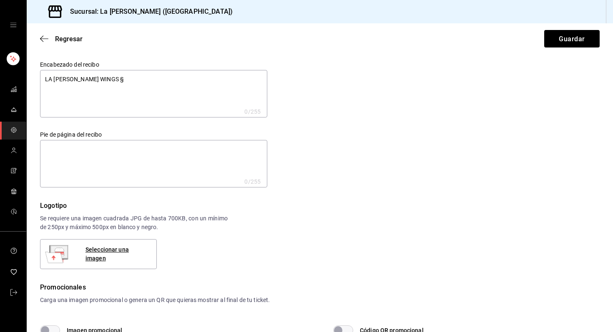
type textarea "LA [PERSON_NAME] WINGS"
type textarea "x"
type textarea "LA [PERSON_NAME] WINGS §"
type textarea "x"
type textarea "LA [PERSON_NAME] WINGS §"
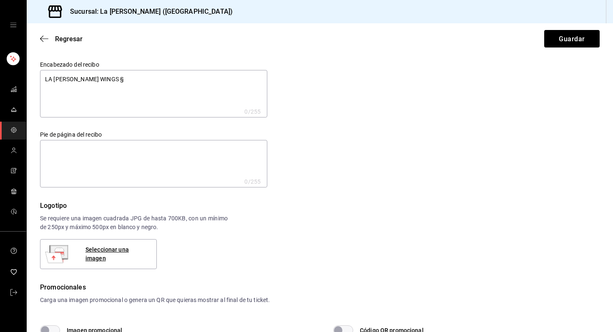
type textarea "x"
type textarea "LA [PERSON_NAME] WINGS § M"
type textarea "x"
type textarea "LA [PERSON_NAME] WINGS § MO"
type textarea "x"
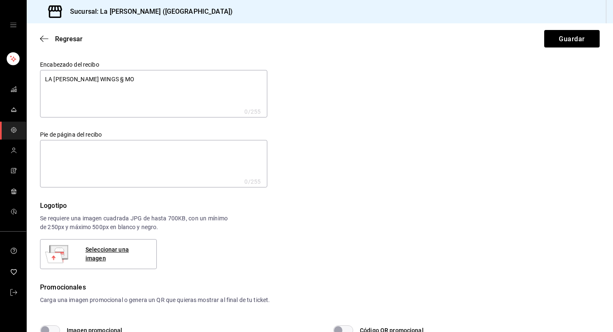
type textarea "LA [PERSON_NAME] WINGS § MOR"
type textarea "x"
type textarea "LA [PERSON_NAME] WINGS § MORE"
type textarea "x"
type textarea "LA [PERSON_NAME] WINGS § MORE"
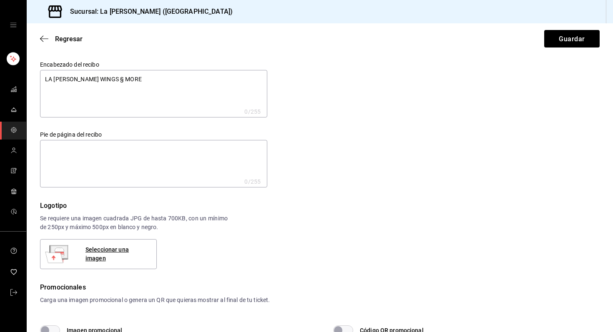
click at [175, 155] on textarea at bounding box center [153, 164] width 227 height 48
type textarea "x"
type textarea "G"
type textarea "x"
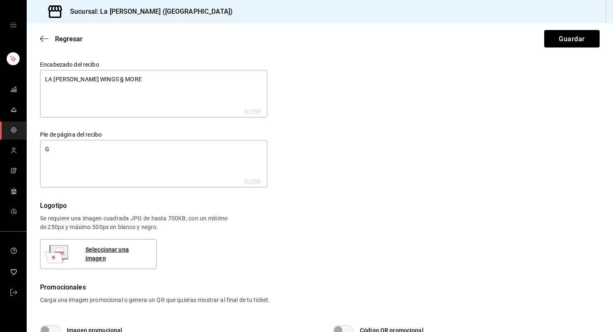
type textarea "GR"
type textarea "x"
type textarea "GRA"
type textarea "x"
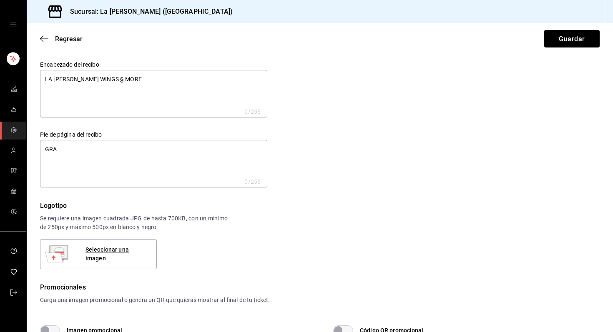
type textarea "x"
type textarea "GRAC"
type textarea "x"
type textarea "GRACI"
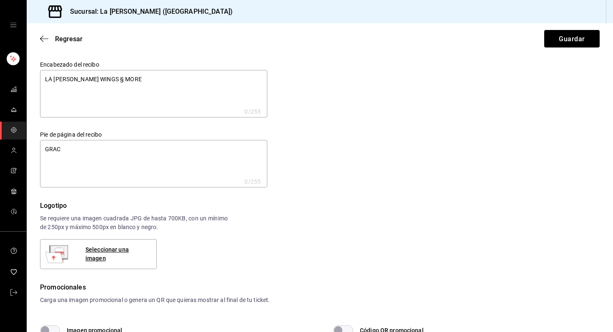
type textarea "x"
type textarea "GRACIA"
type textarea "x"
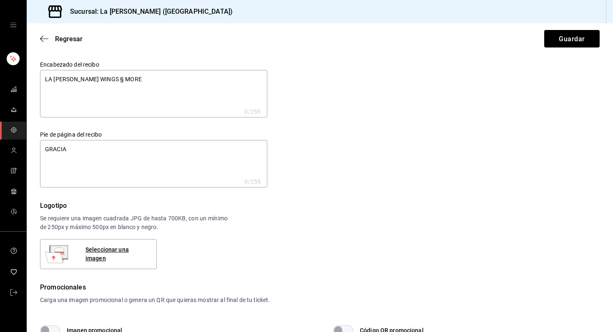
type textarea "GRACIAS"
type textarea "x"
type textarea "GRACIAS"
type textarea "x"
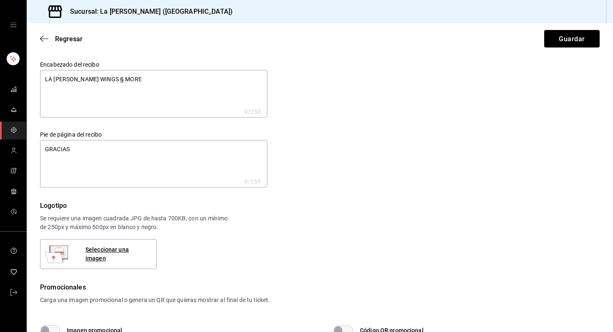
type textarea "x"
type textarea "GRACIAS P"
type textarea "x"
type textarea "GRACIAS PO"
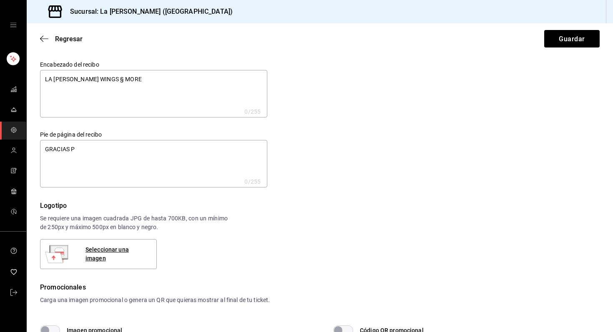
type textarea "x"
type textarea "GRACIAS POR"
type textarea "x"
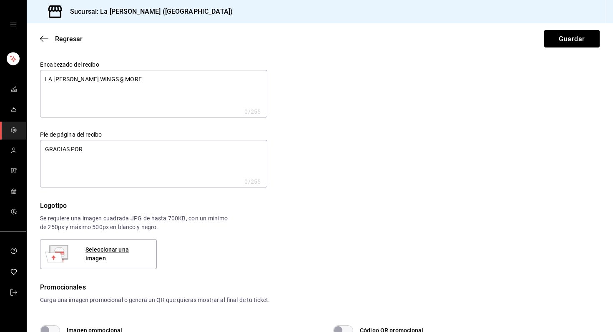
type textarea "GRACIAS POR"
type textarea "x"
type textarea "GRACIAS POR T"
type textarea "x"
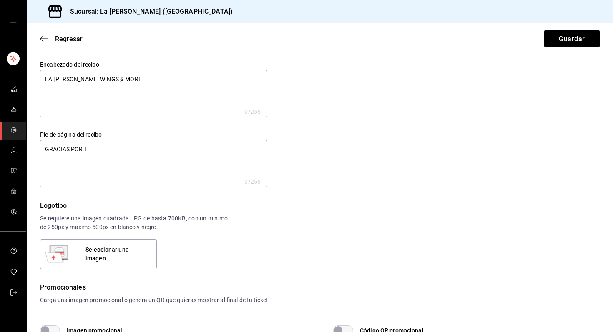
type textarea "x"
type textarea "GRACIAS POR TU"
type textarea "x"
type textarea "GRACIAS POR TU"
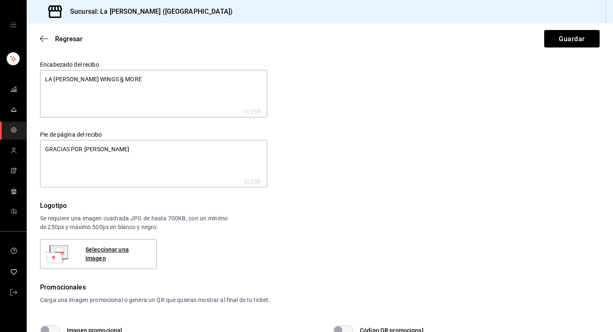
type textarea "x"
type textarea "GRACIAS POR TU V"
type textarea "x"
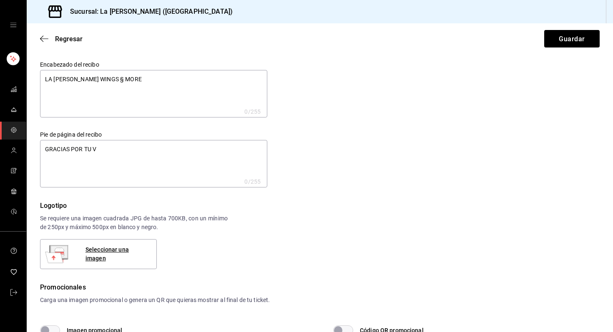
type textarea "GRACIAS POR TU VI"
type textarea "x"
type textarea "GRACIAS POR TU VIS"
type textarea "x"
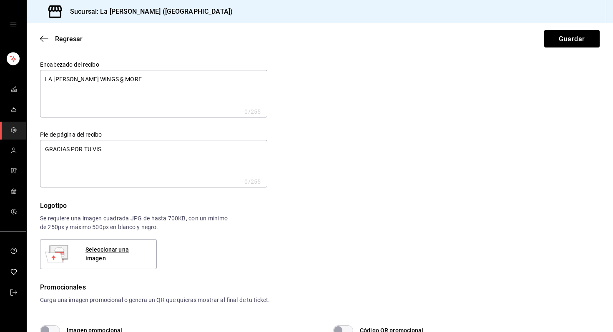
type textarea "x"
type textarea "GRACIAS POR TU VISI"
type textarea "x"
type textarea "GRACIAS POR TU VISIT"
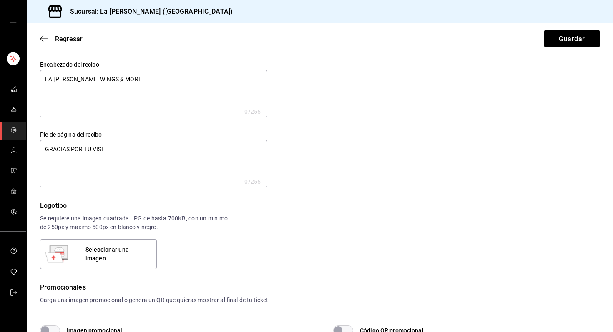
type textarea "x"
type textarea "GRACIAS POR TU VISITA"
type textarea "x"
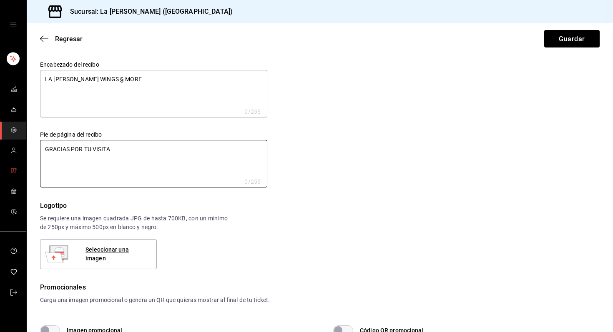
type textarea "GRACIAS POR TU VISITA!"
type textarea "x"
type textarea "GRACIAS POR TU VISITA!1"
type textarea "x"
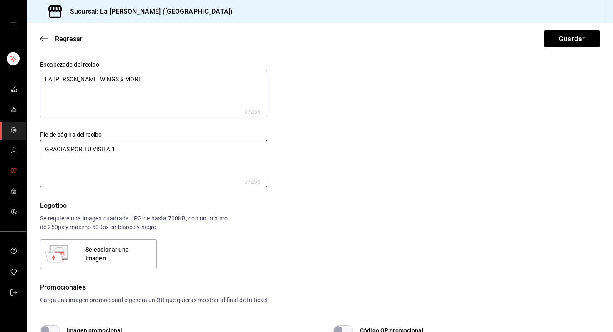
type textarea "x"
type textarea "GRACIAS POR TU VISITA!"
type textarea "x"
type textarea "GRACIAS POR TU VISITA!!"
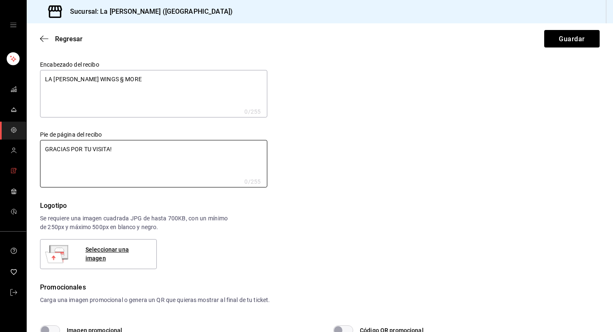
type textarea "x"
type textarea "GRACIAS POR TU VISITA!!!"
type textarea "x"
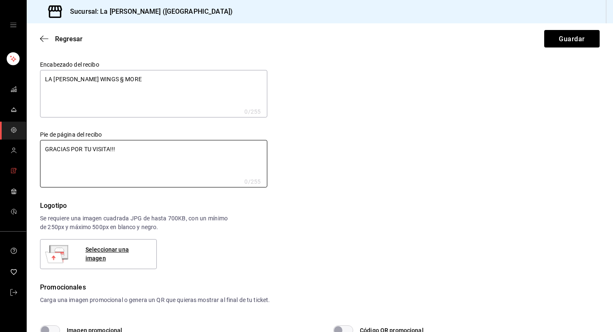
type textarea "GRACIAS POR TU VISITA!!!"
type textarea "x"
type textarea "GRACIAS POR TU VISITA!!! L"
type textarea "x"
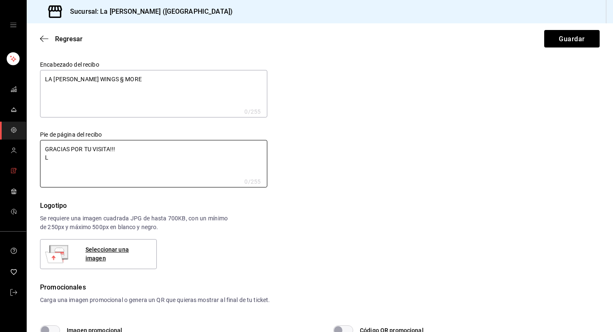
type textarea "x"
type textarea "GRACIAS POR TU VISITA!!! LA"
type textarea "x"
type textarea "GRACIAS POR TU VISITA!!! LAR"
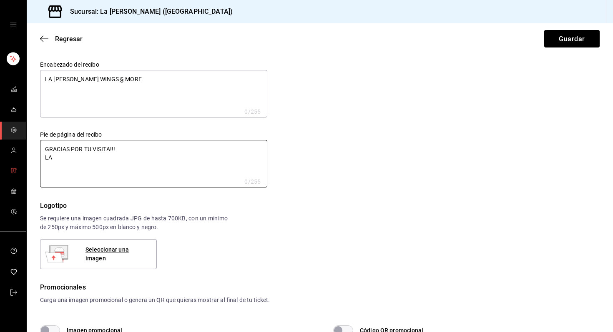
type textarea "x"
type textarea "GRACIAS POR TU VISITA!!! LARG"
type textarea "x"
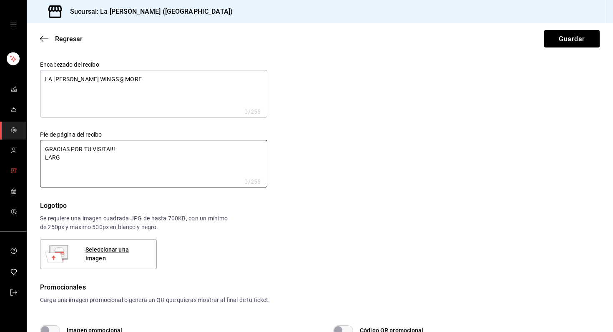
type textarea "GRACIAS POR TU VISITA!!! LARGA"
type textarea "x"
type textarea "GRACIAS POR TU VISITA!!! LARGA"
type textarea "x"
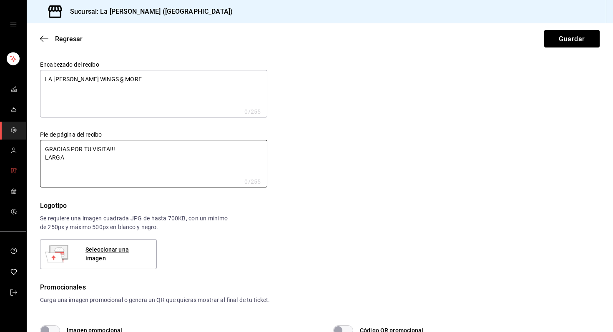
type textarea "x"
type textarea "GRACIAS POR TU VISITA!!! LARGA V"
type textarea "x"
type textarea "GRACIAS POR TU VISITA!!! LARGA VI"
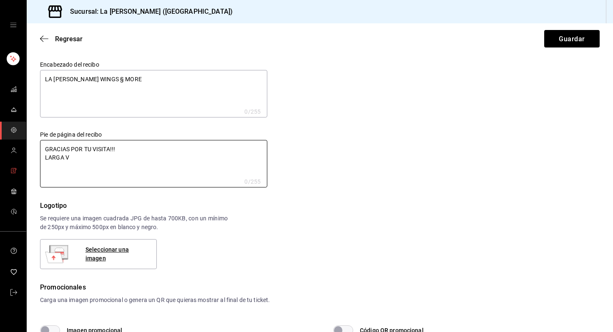
type textarea "x"
type textarea "GRACIAS POR TU VISITA!!! LARGA VID"
type textarea "x"
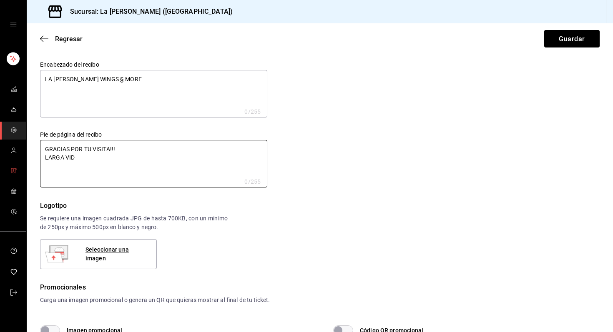
type textarea "GRACIAS POR TU VISITA!!! LARGA VIDA"
type textarea "x"
type textarea "GRACIAS POR TU VISITA!!! LARGA VIDA"
type textarea "x"
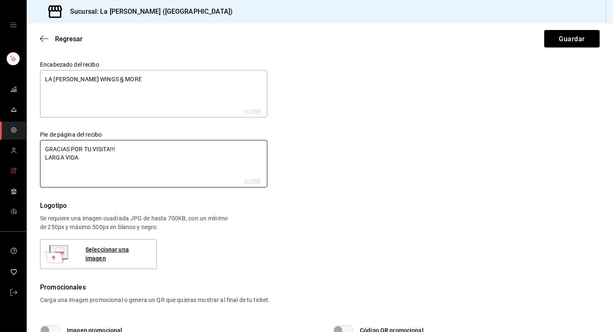
type textarea "x"
type textarea "GRACIAS POR TU VISITA!!! LARGA VIDA A"
type textarea "x"
type textarea "GRACIAS POR TU VISITA!!! LARGA VIDA A"
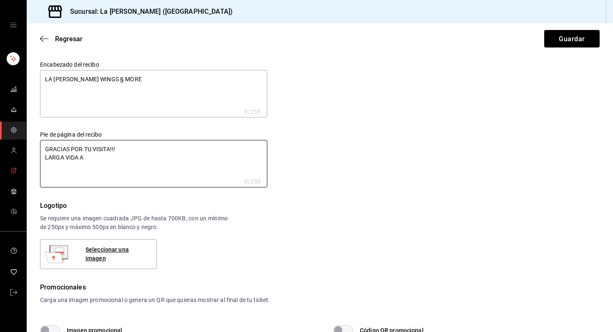
type textarea "x"
type textarea "GRACIAS POR TU VISITA!!! LARGA VIDA A L"
type textarea "x"
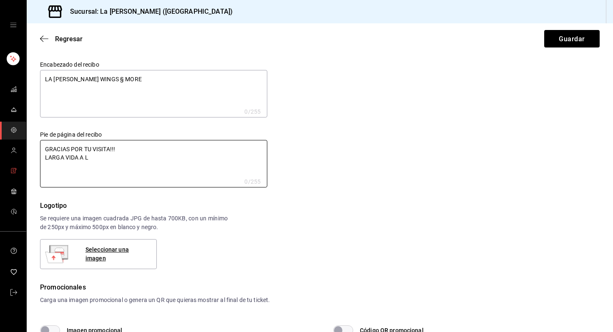
type textarea "GRACIAS POR TU VISITA!!! LARGA VIDA A LA"
type textarea "x"
type textarea "GRACIAS POR TU VISITA!!! LARGA VIDA A LA"
type textarea "x"
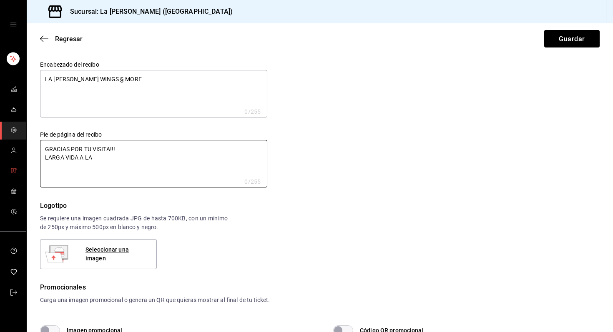
type textarea "x"
type textarea "GRACIAS POR TU VISITA!!! LARGA VIDA A LA R"
type textarea "x"
type textarea "GRACIAS POR TU VISITA!!! LARGA VIDA A LA RE"
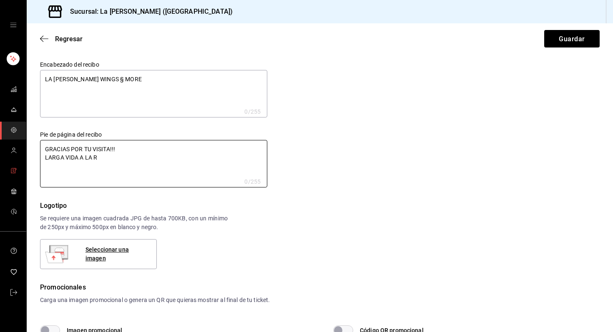
type textarea "x"
type textarea "GRACIAS POR TU VISITA!!! LARGA VIDA A LA REY"
type textarea "x"
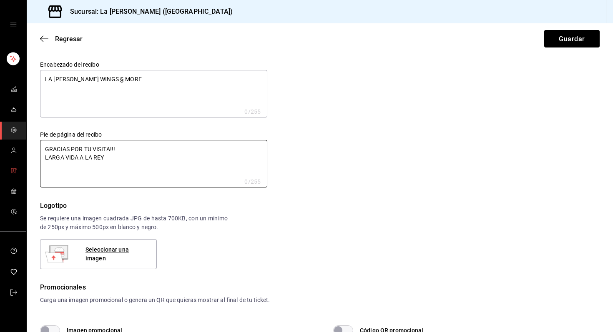
type textarea "GRACIAS POR TU VISITA!!! LARGA VIDA A LA REYN"
type textarea "x"
type textarea "GRACIAS POR TU VISITA!!! LARGA VIDA A LA REYNA"
type textarea "x"
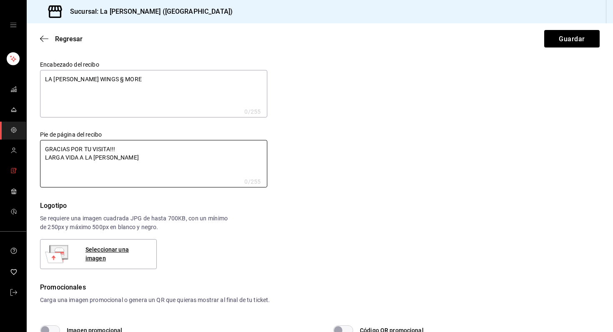
type textarea "x"
type textarea "GRACIAS POR TU VISITA!!! LARGA VIDA A LA REYNA"
type textarea "x"
type textarea "GRACIAS POR TU VISITA!!! LARGA VIDA A LA REYNA"
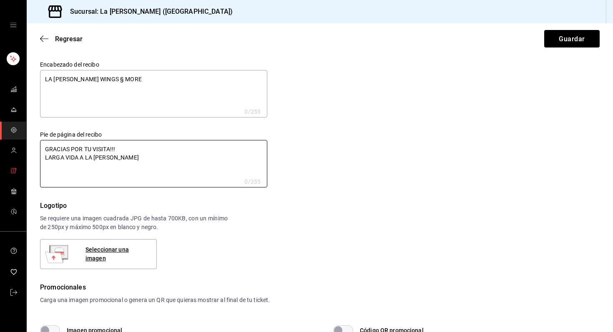
type textarea "x"
click at [123, 150] on textarea "GRACIAS POR TU VISITA!!! LARGA VIDA A LA REYNA" at bounding box center [153, 164] width 227 height 48
click at [126, 160] on textarea "GRACIAS POR TU VISITA!!! LARGA VIDA A LA REYNA" at bounding box center [153, 164] width 227 height 48
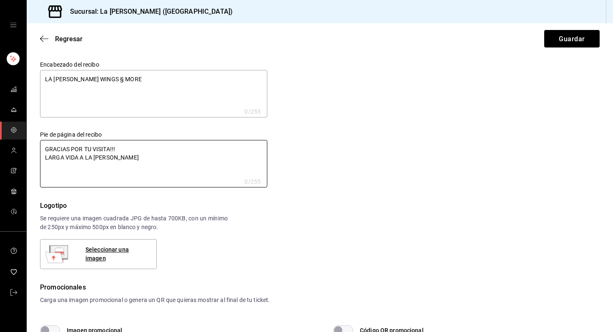
scroll to position [10, 0]
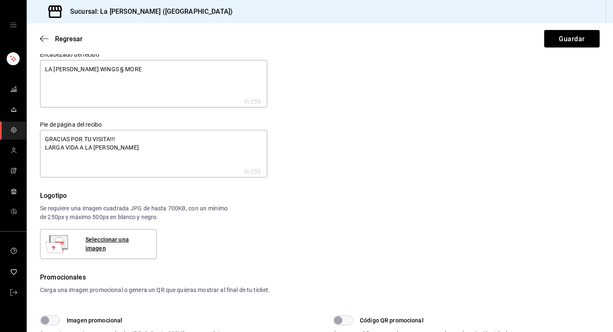
click at [45, 138] on textarea "GRACIAS POR TU VISITA!!! LARGA VIDA A LA REYNA" at bounding box center [153, 154] width 227 height 48
click at [122, 138] on textarea "GRACIAS POR TU VISITA!!! LARGA VIDA A LA REYNA" at bounding box center [153, 154] width 227 height 48
type textarea "x"
type textarea "GRACIAS POR TU VISITA!! LARGA VIDA A LA REYNA"
type textarea "x"
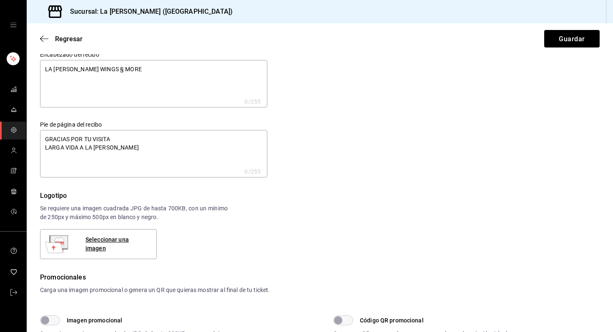
click at [123, 147] on textarea "GRACIAS POR TU VISITA LARGA VIDA A LA REYNA" at bounding box center [153, 154] width 227 height 48
click at [43, 148] on textarea "GRACIAS POR TU VISITA LARGA VIDA A LA REYNA!" at bounding box center [153, 154] width 227 height 48
click at [235, 241] on div "Logotipo Se requiere una imagen cuadrada JPG de hasta 700KB, con un mínimo de 2…" at bounding box center [319, 225] width 559 height 68
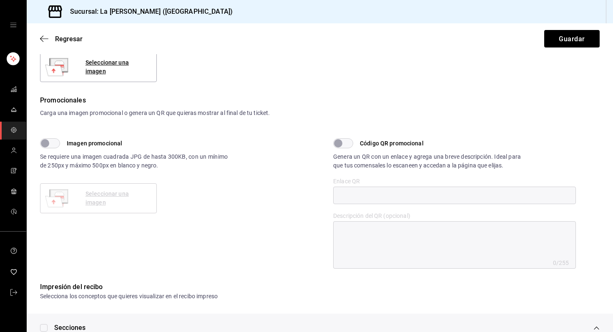
scroll to position [0, 0]
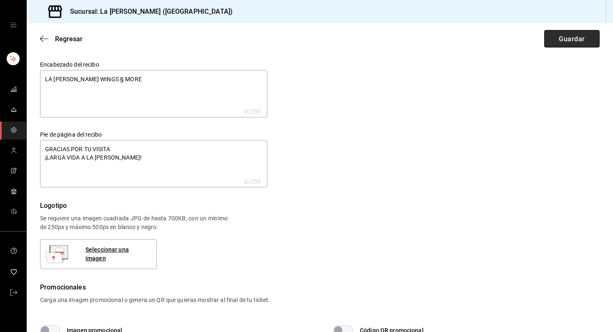
click at [566, 40] on font "Guardar" at bounding box center [571, 39] width 26 height 8
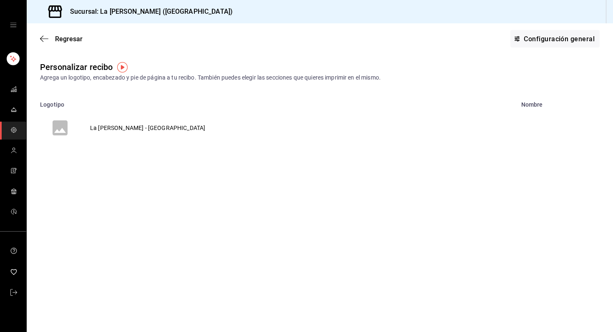
click at [299, 118] on tr "La [PERSON_NAME] - [GEOGRAPHIC_DATA]" at bounding box center [320, 128] width 586 height 40
click at [14, 24] on icon "cajón abierto" at bounding box center [13, 25] width 7 height 7
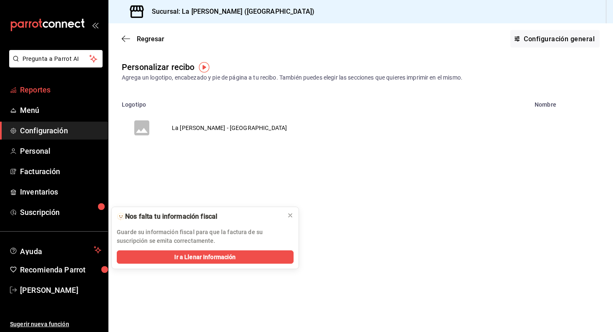
click at [53, 90] on span "Reportes" at bounding box center [60, 89] width 81 height 11
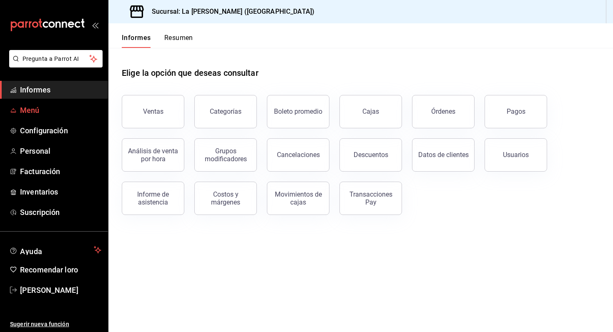
click at [44, 108] on span "Menú" at bounding box center [60, 110] width 81 height 11
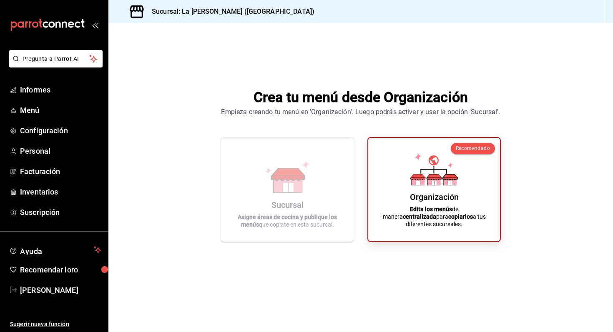
click at [392, 171] on div "Organización Edita los menús de manera centralizada para copiarlos a tus difere…" at bounding box center [434, 190] width 112 height 90
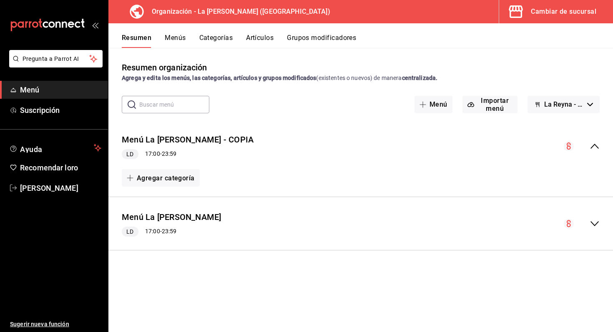
click at [175, 33] on div "Resumen Menús Categorías Artículos Grupos modificadores" at bounding box center [360, 35] width 504 height 25
click at [175, 35] on font "Menús" at bounding box center [175, 38] width 21 height 8
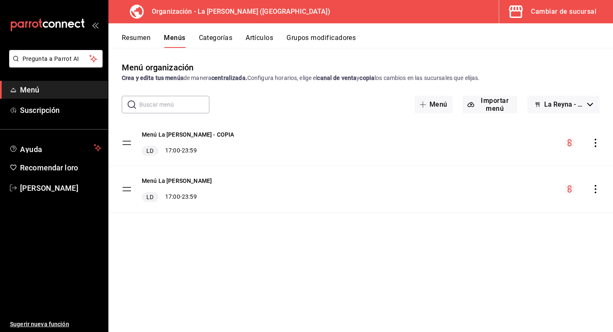
click at [591, 190] on icon "comportamiento" at bounding box center [595, 189] width 8 height 8
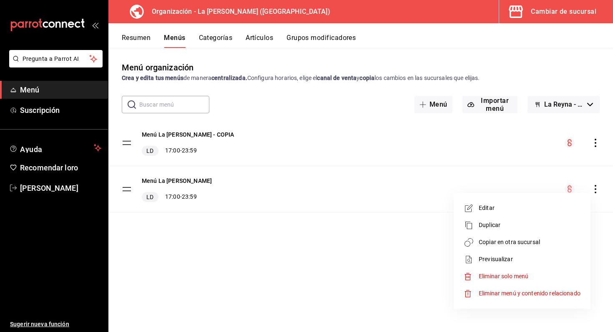
click at [502, 214] on li "Editar" at bounding box center [522, 208] width 130 height 17
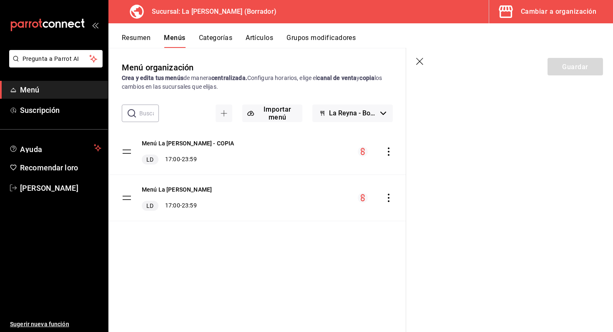
click at [369, 111] on font "La Reyna - Borrador" at bounding box center [359, 113] width 60 height 8
click at [358, 133] on font "La Reyna - Borrador" at bounding box center [352, 136] width 59 height 8
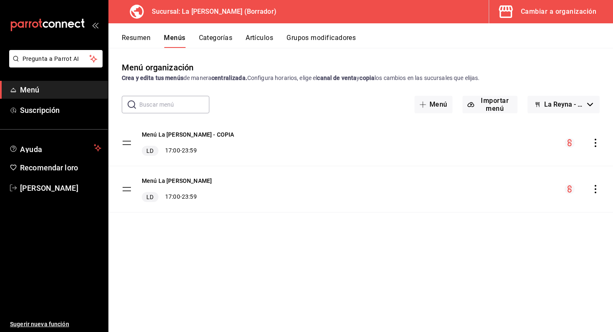
click at [530, 100] on button "La Reyna - Borrador" at bounding box center [563, 105] width 72 height 18
click at [532, 120] on li "La Reyna - Borrador" at bounding box center [563, 127] width 73 height 20
click at [548, 108] on font "La Reyna - Borrador" at bounding box center [574, 104] width 60 height 8
click at [548, 108] on div at bounding box center [306, 166] width 613 height 332
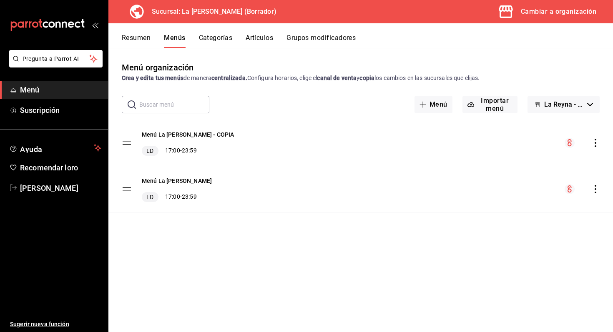
click at [548, 108] on font "La Reyna - Borrador" at bounding box center [574, 104] width 60 height 8
click at [335, 132] on div at bounding box center [306, 166] width 613 height 332
click at [225, 37] on font "Categorías" at bounding box center [216, 38] width 34 height 8
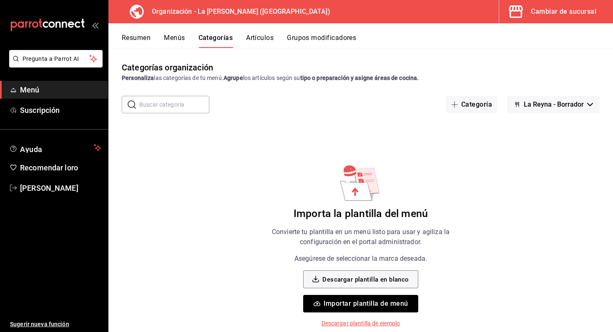
click at [263, 42] on font "Artículos" at bounding box center [260, 38] width 28 height 8
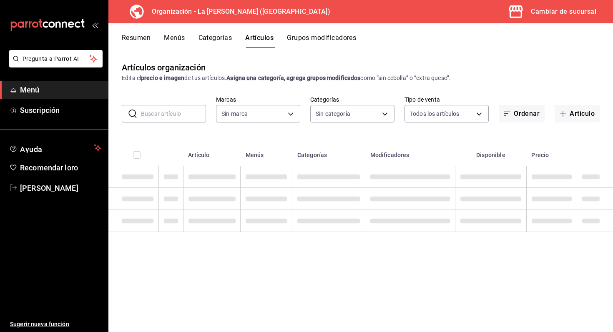
type input "21e8f741-d7e9-4a52-ba38-779e4aaec189"
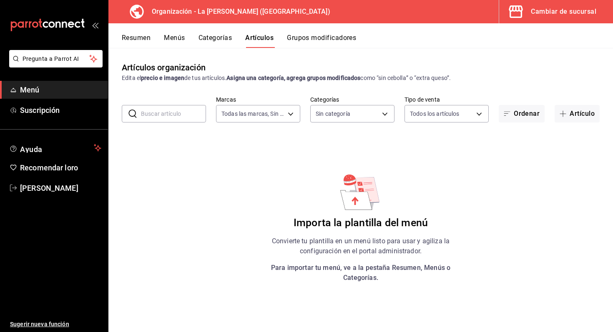
click at [169, 40] on font "Menús" at bounding box center [174, 38] width 21 height 8
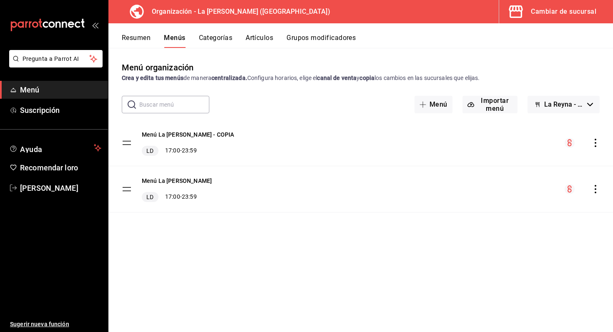
click at [228, 144] on div "Menú La [PERSON_NAME] - COPIA LD 17:00 - 23:59" at bounding box center [360, 143] width 504 height 46
click at [215, 35] on font "Categorías" at bounding box center [216, 38] width 34 height 8
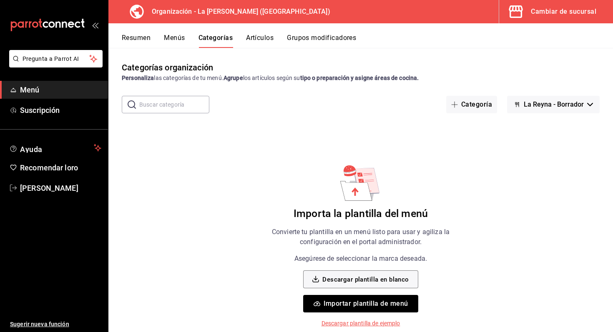
click at [177, 44] on button "Menús" at bounding box center [174, 40] width 21 height 15
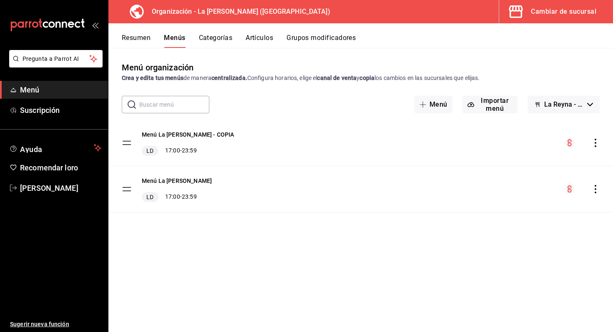
click at [595, 143] on icon "comportamiento" at bounding box center [595, 143] width 8 height 8
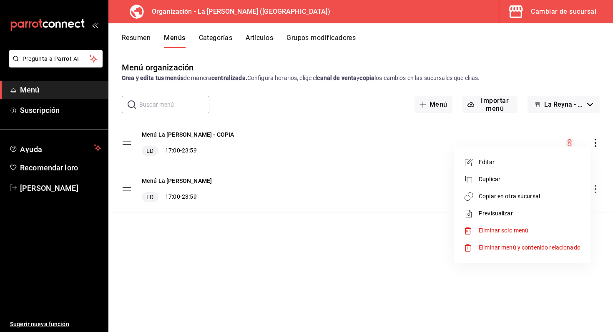
click at [533, 268] on div at bounding box center [306, 166] width 613 height 332
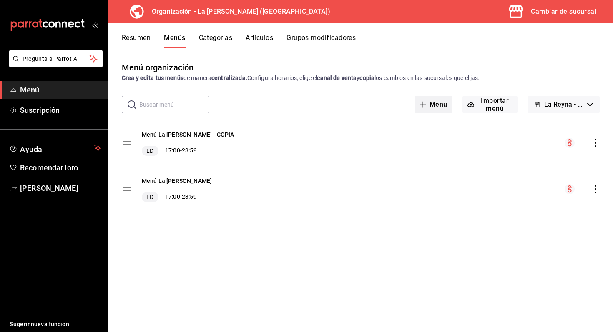
click at [438, 105] on font "Menú" at bounding box center [438, 104] width 18 height 8
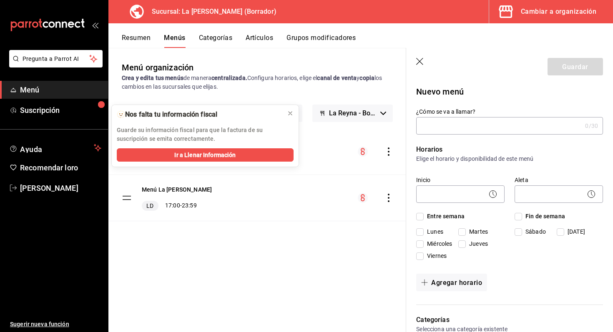
click at [484, 126] on input "¿Cómo se va a llamar?" at bounding box center [498, 126] width 165 height 17
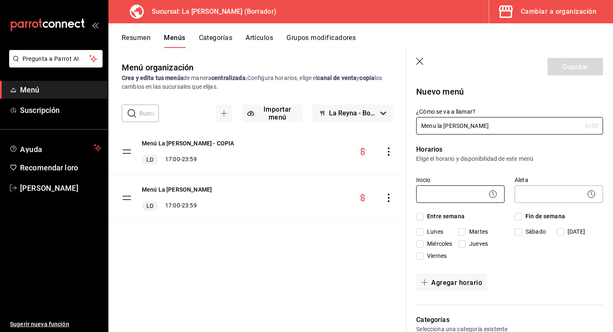
type input "Menu la [PERSON_NAME]"
click at [458, 194] on body "Pregunta a Parrot AI Menú Suscripción Ayuda Recomendar loro [PERSON_NAME] Suger…" at bounding box center [306, 166] width 613 height 332
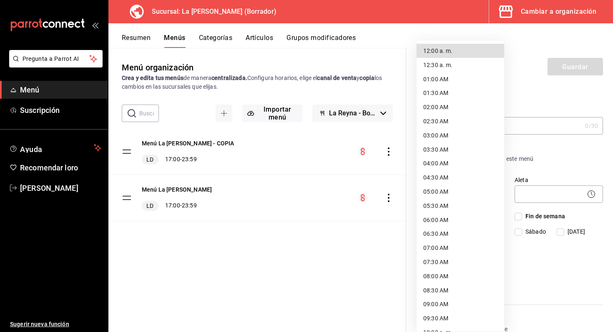
click at [535, 149] on div at bounding box center [306, 166] width 613 height 332
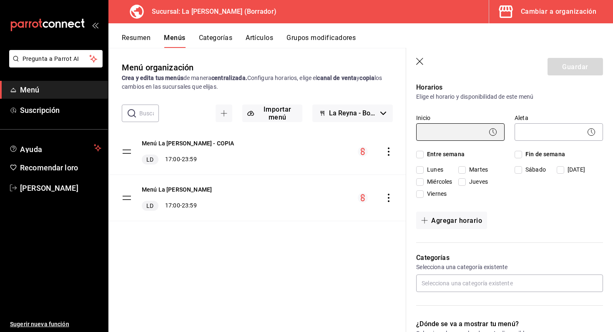
scroll to position [66, 0]
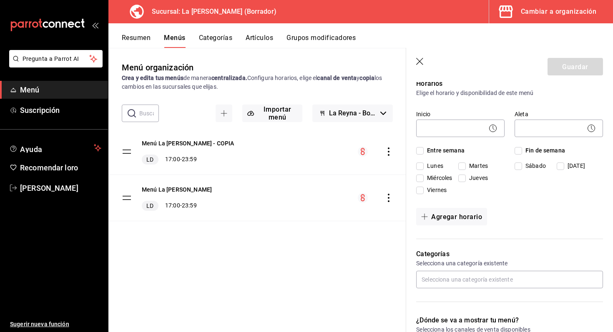
click at [424, 150] on span "Entre semana" at bounding box center [443, 150] width 41 height 9
click at [423, 150] on input "Entre semana" at bounding box center [420, 151] width 8 height 8
checkbox input "true"
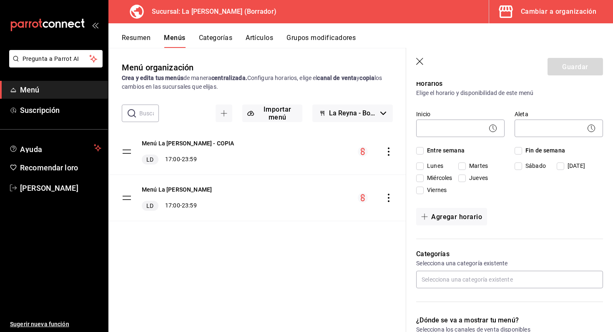
checkbox input "true"
click at [521, 151] on input "Fin de semana" at bounding box center [518, 151] width 8 height 8
checkbox input "true"
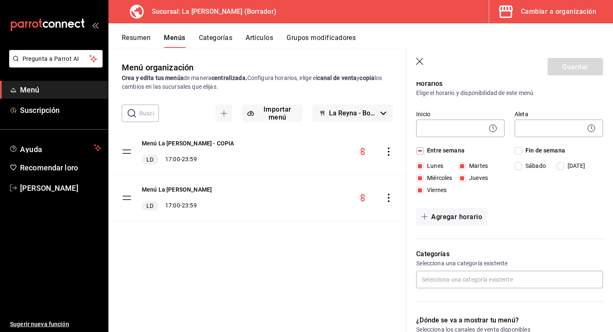
checkbox input "true"
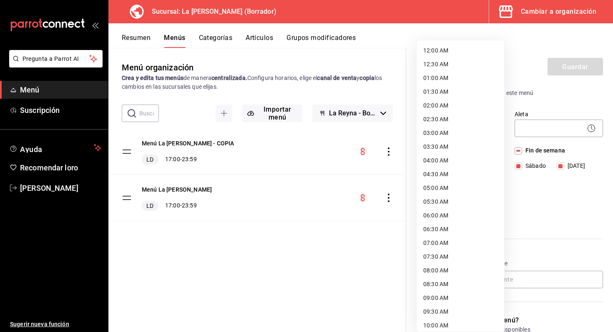
click at [463, 129] on body "Pregunta a Parrot AI Menú Suscripción Ayuda Recomendar loro [PERSON_NAME] Suger…" at bounding box center [306, 166] width 613 height 332
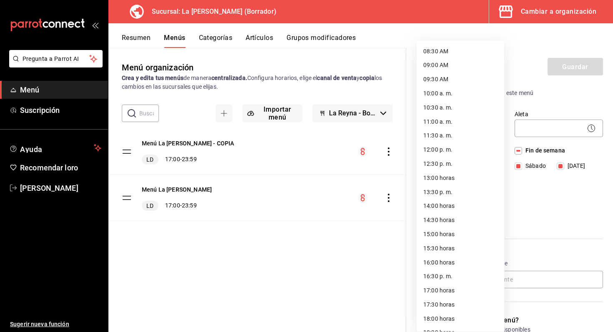
scroll to position [240, 0]
click at [453, 176] on font "13:00 horas" at bounding box center [438, 176] width 31 height 7
type input "13:00"
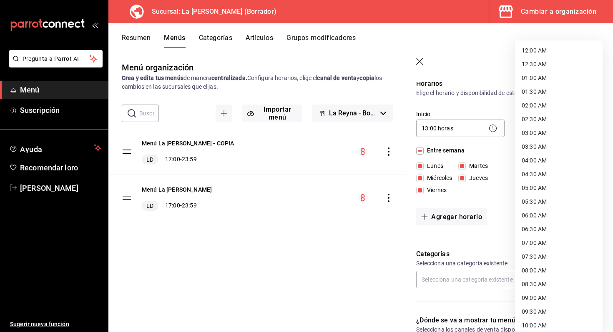
click at [536, 131] on body "Pregunta a Parrot AI Menú Suscripción Ayuda Recomendar loro [PERSON_NAME] Suger…" at bounding box center [306, 166] width 613 height 332
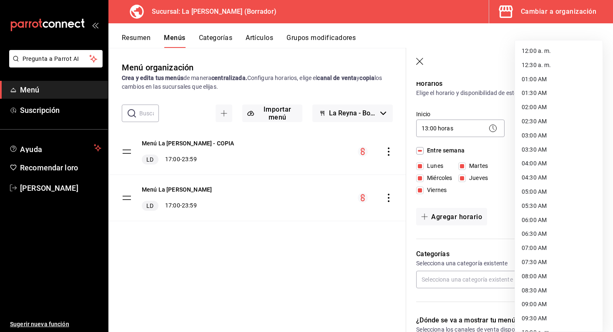
click at [496, 160] on div at bounding box center [306, 166] width 613 height 332
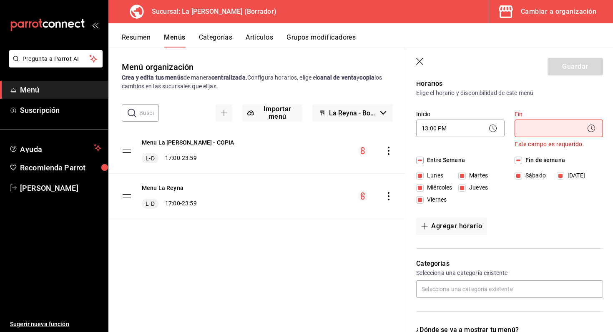
click at [537, 101] on div "Fin ​ Este campo es requerido." at bounding box center [553, 124] width 98 height 49
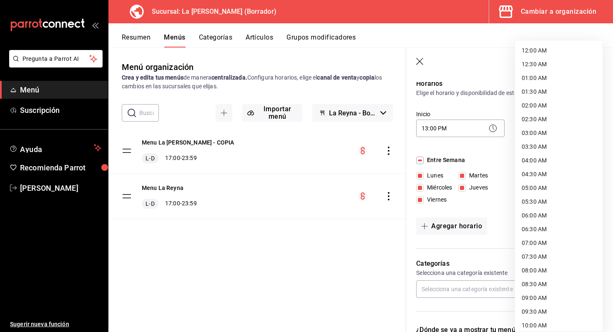
click at [540, 132] on body "Pregunta a Parrot AI Menú Suscripción Ayuda Recomienda Parrot [PERSON_NAME] Sug…" at bounding box center [306, 166] width 613 height 332
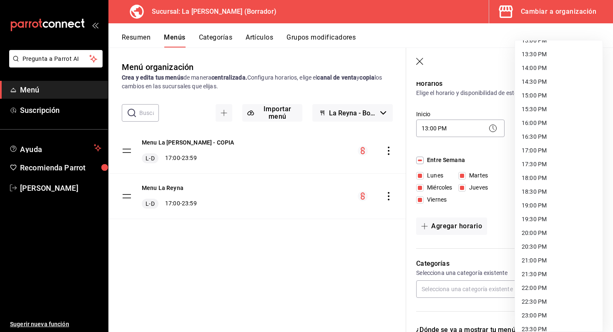
scroll to position [389, 0]
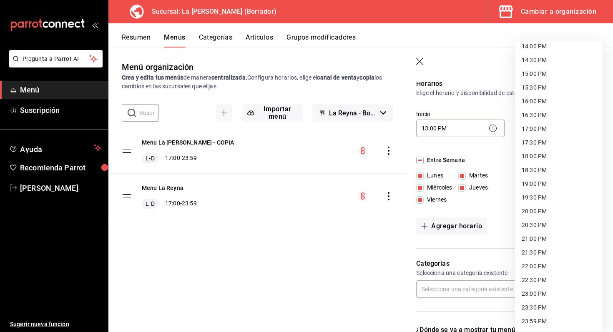
click at [537, 327] on li "23:59 PM" at bounding box center [559, 322] width 88 height 14
type input "23:59"
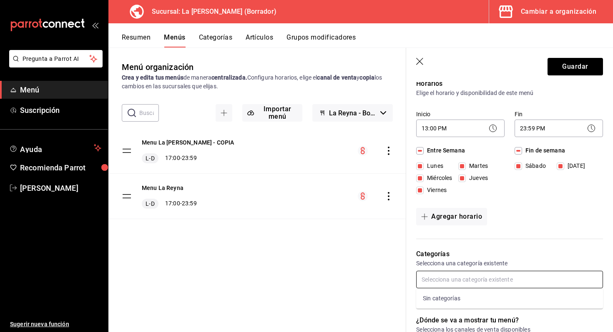
click at [485, 284] on input "text" at bounding box center [509, 280] width 187 height 18
click at [473, 297] on div "Sin categorías" at bounding box center [509, 298] width 187 height 20
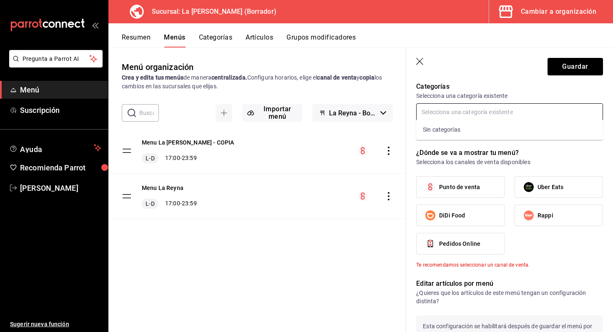
scroll to position [235, 0]
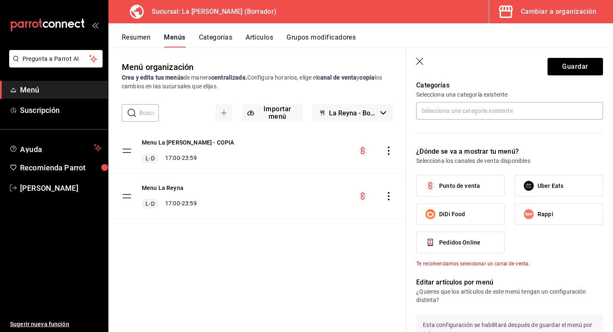
click at [475, 180] on label "Punto de venta" at bounding box center [460, 185] width 88 height 21
click at [439, 180] on input "Punto de venta" at bounding box center [430, 186] width 18 height 18
checkbox input "true"
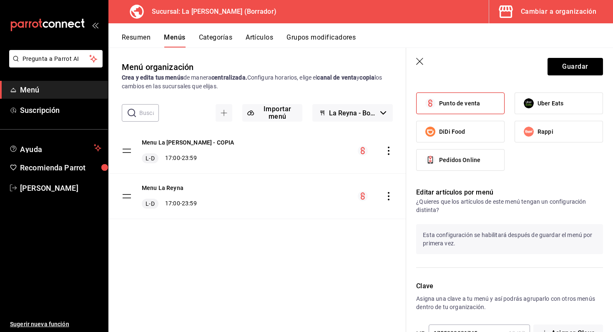
scroll to position [345, 0]
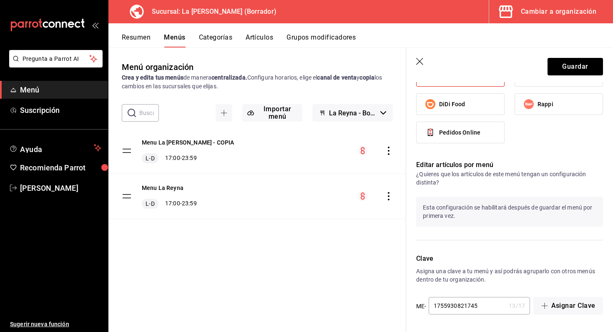
click at [480, 213] on p "Esta configuración se habilitará después de guardar el menú por primera vez." at bounding box center [509, 212] width 187 height 30
click at [560, 61] on button "Guardar" at bounding box center [574, 67] width 55 height 18
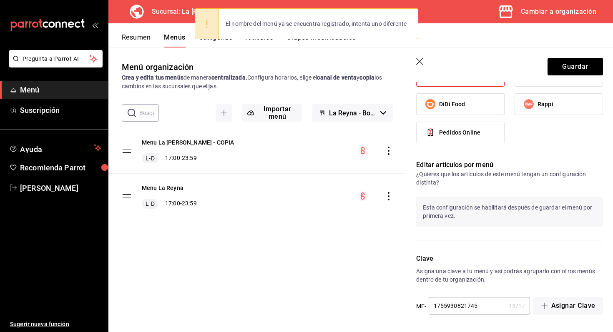
scroll to position [0, 0]
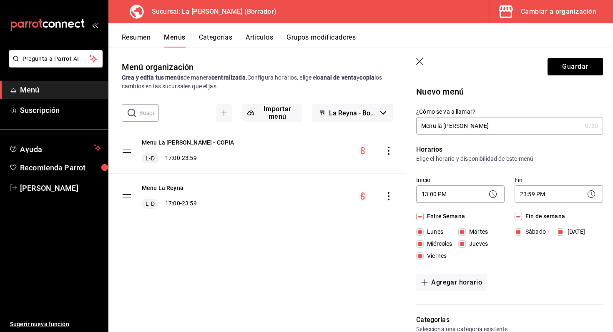
click at [465, 123] on input "Menu la [PERSON_NAME]" at bounding box center [498, 126] width 165 height 17
type input "M"
type input "La [PERSON_NAME]"
click at [572, 68] on button "Guardar" at bounding box center [574, 67] width 55 height 18
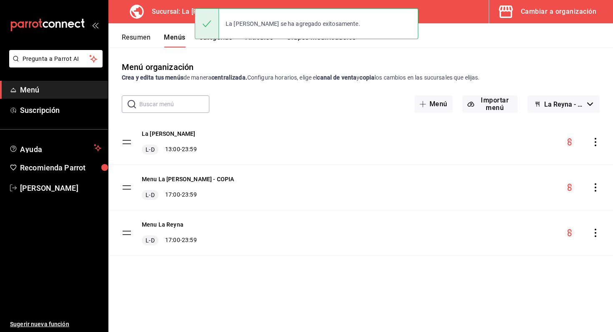
click at [593, 141] on icon "actions" at bounding box center [595, 142] width 8 height 8
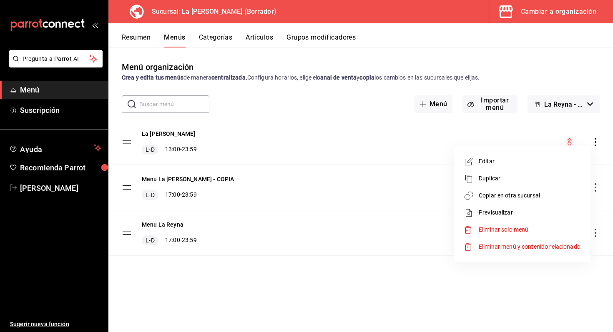
click at [439, 142] on div at bounding box center [306, 166] width 613 height 332
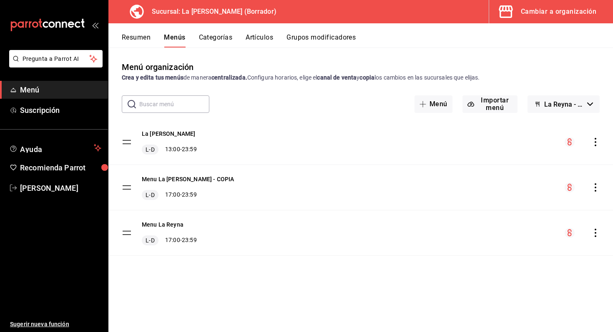
click at [548, 104] on span "La Reyna - Borrador" at bounding box center [564, 104] width 40 height 8
click at [519, 142] on div at bounding box center [306, 166] width 613 height 332
click at [548, 104] on span "La Reyna - Borrador" at bounding box center [564, 104] width 40 height 8
click at [548, 104] on div at bounding box center [306, 166] width 613 height 332
click at [548, 104] on body "Pregunta a Parrot AI Menú Suscripción Ayuda Recomienda Parrot [PERSON_NAME] Sug…" at bounding box center [306, 166] width 613 height 332
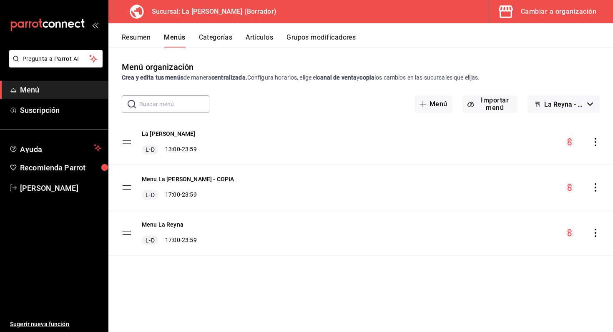
click at [518, 14] on button "Cambiar a organización" at bounding box center [547, 11] width 117 height 23
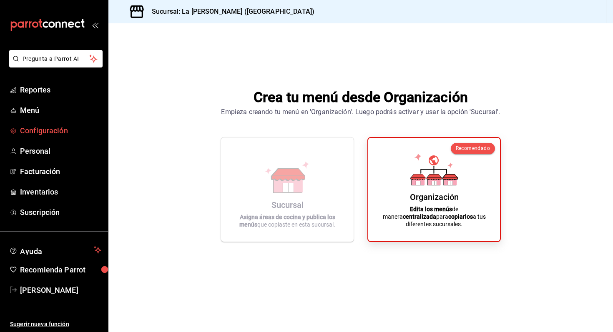
click at [33, 130] on span "Configuración" at bounding box center [60, 130] width 81 height 11
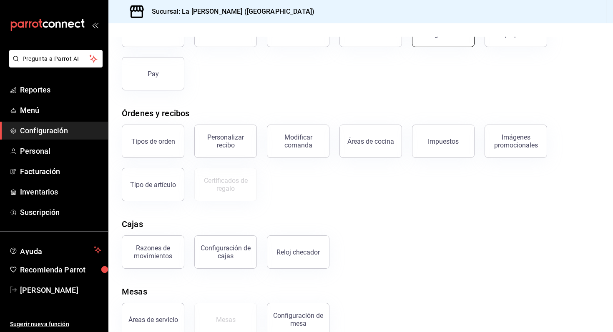
scroll to position [90, 0]
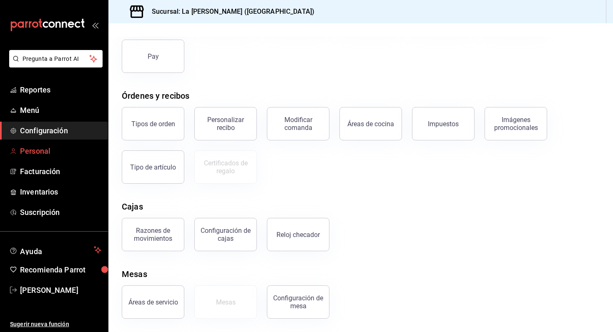
click at [45, 153] on span "Personal" at bounding box center [60, 150] width 81 height 11
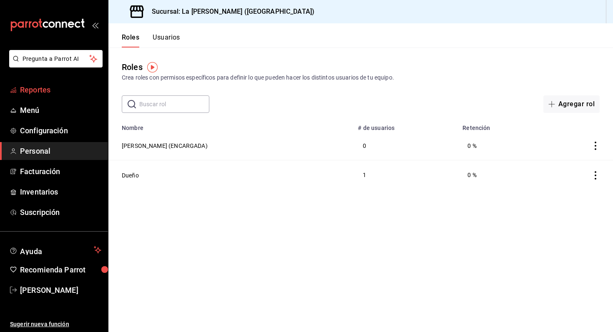
click at [55, 90] on span "Reportes" at bounding box center [60, 89] width 81 height 11
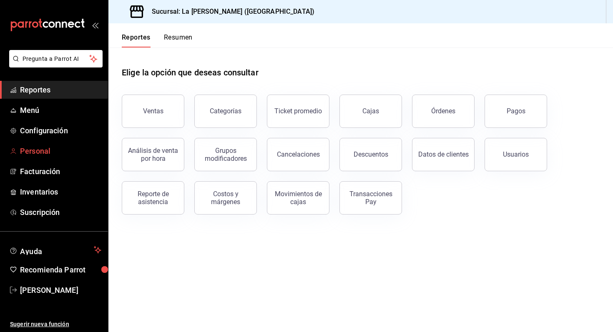
click at [48, 148] on span "Personal" at bounding box center [60, 150] width 81 height 11
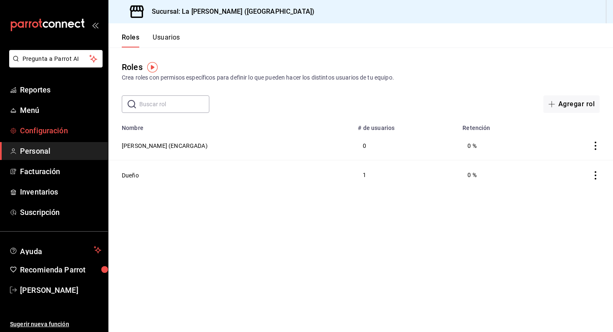
click at [34, 131] on span "Configuración" at bounding box center [60, 130] width 81 height 11
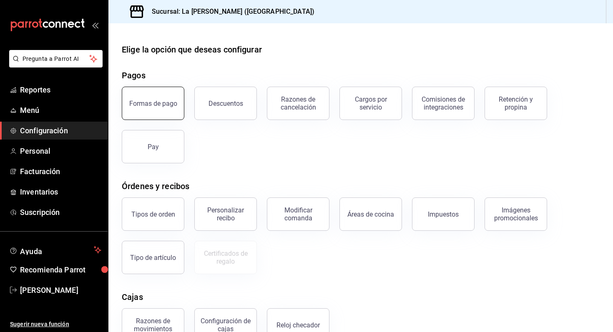
click at [141, 95] on button "Formas de pago" at bounding box center [153, 103] width 63 height 33
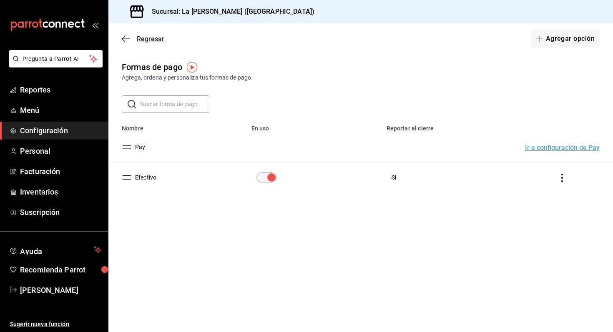
click at [123, 39] on icon "button" at bounding box center [126, 39] width 8 height 8
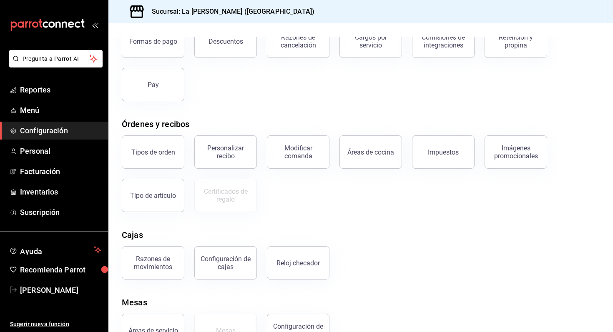
scroll to position [80, 0]
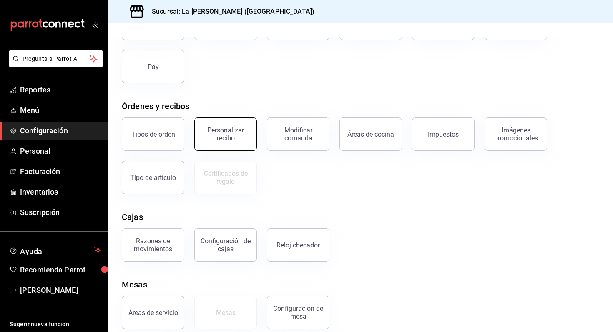
click at [237, 142] on button "Personalizar recibo" at bounding box center [225, 134] width 63 height 33
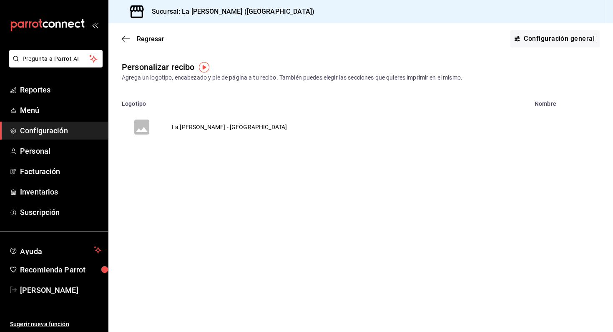
click at [190, 123] on td "La [PERSON_NAME] - [GEOGRAPHIC_DATA]" at bounding box center [229, 127] width 135 height 40
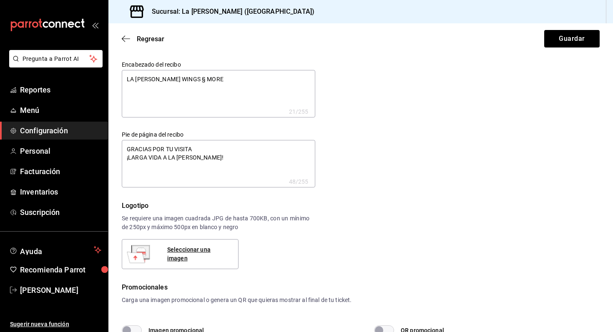
type textarea "x"
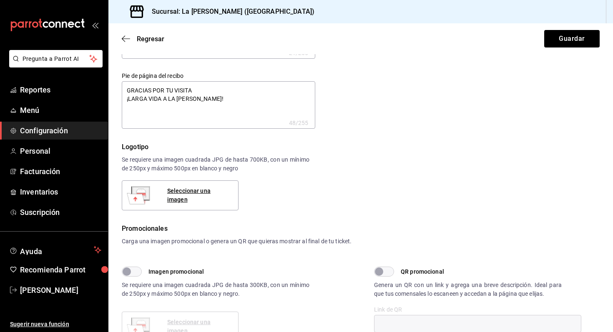
scroll to position [68, 0]
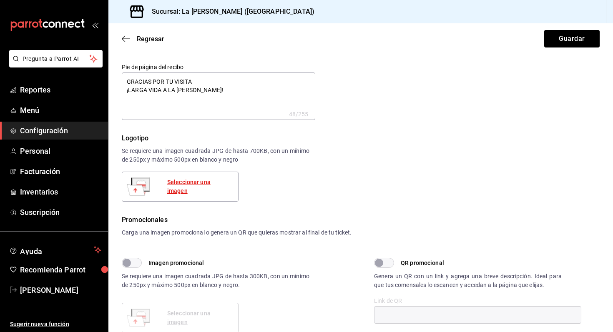
click at [218, 190] on div "Seleccionar una imagen" at bounding box center [199, 187] width 64 height 18
type textarea "x"
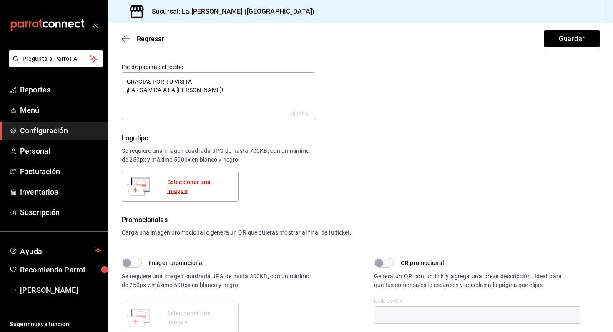
click at [216, 188] on div "Seleccionar una imagen" at bounding box center [199, 187] width 64 height 18
type textarea "x"
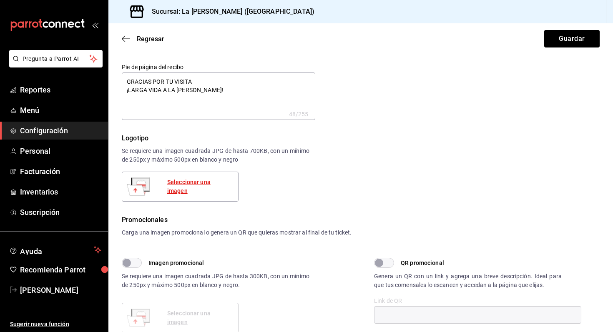
click at [219, 190] on div "Seleccionar una imagen" at bounding box center [199, 187] width 64 height 18
type textarea "x"
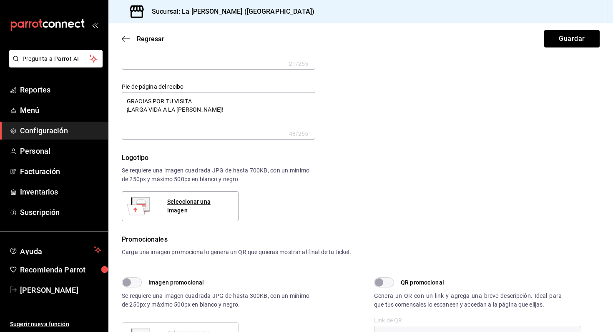
scroll to position [55, 0]
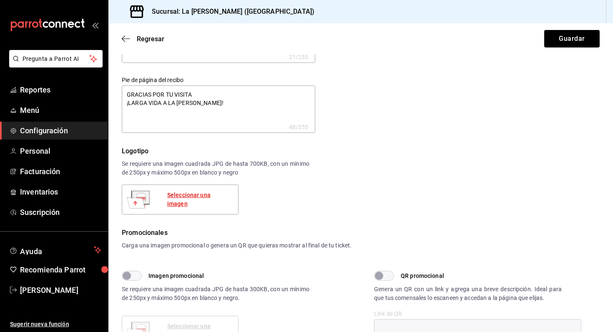
click at [220, 201] on div "Seleccionar una imagen" at bounding box center [199, 200] width 64 height 18
type textarea "x"
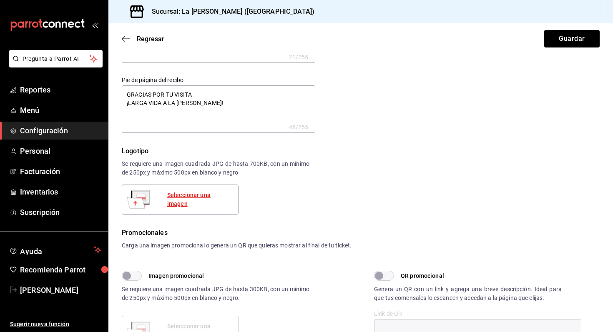
click at [222, 200] on div "Seleccionar una imagen" at bounding box center [199, 200] width 64 height 18
type textarea "x"
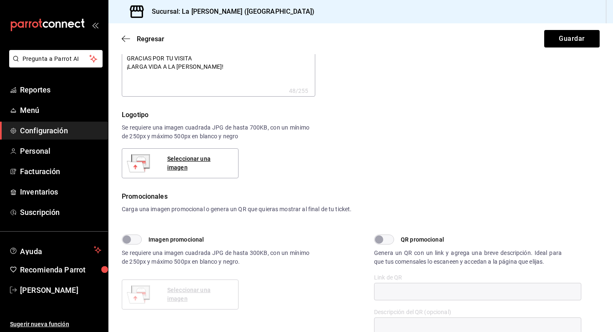
scroll to position [90, 0]
click at [176, 162] on div "Seleccionar una imagen" at bounding box center [199, 164] width 64 height 18
type textarea "x"
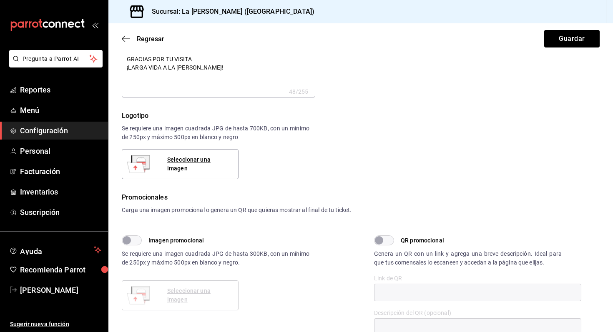
type textarea "x"
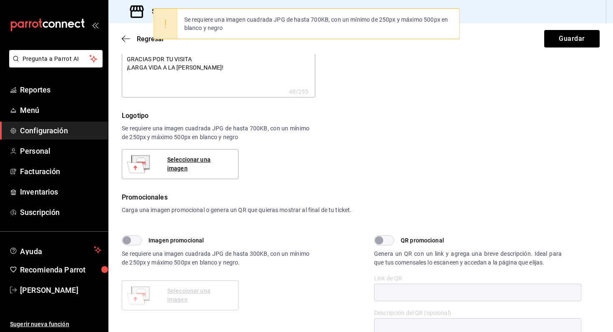
click at [138, 240] on input "Imagen promocional" at bounding box center [127, 240] width 30 height 10
checkbox input "true"
type textarea "x"
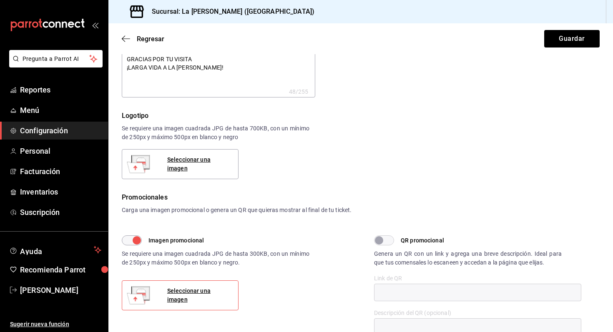
click at [180, 290] on div "Seleccionar una imagen" at bounding box center [180, 295] width 117 height 30
click at [182, 299] on div "Seleccionar una imagen" at bounding box center [199, 296] width 64 height 18
type textarea "x"
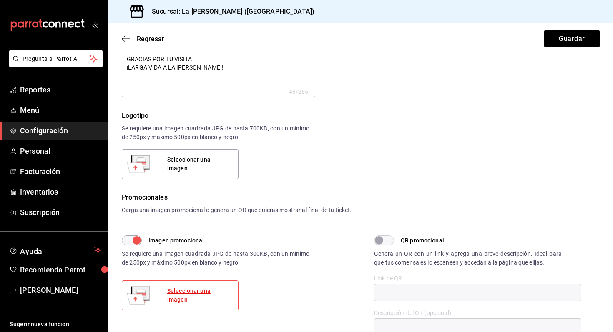
type textarea "x"
click at [184, 165] on div "Seleccionar una imagen" at bounding box center [199, 164] width 64 height 18
type textarea "x"
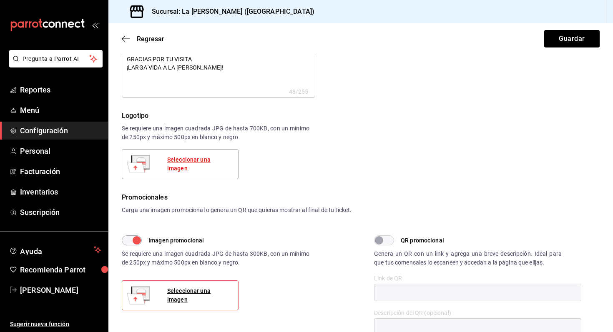
type textarea "x"
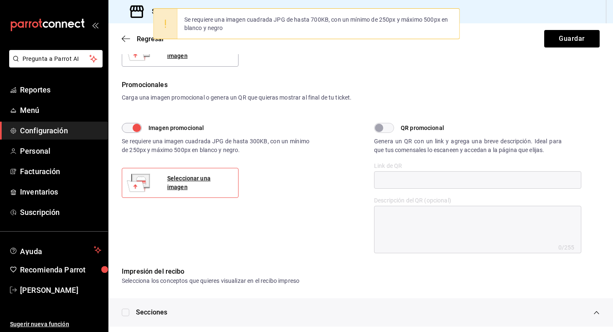
scroll to position [261, 0]
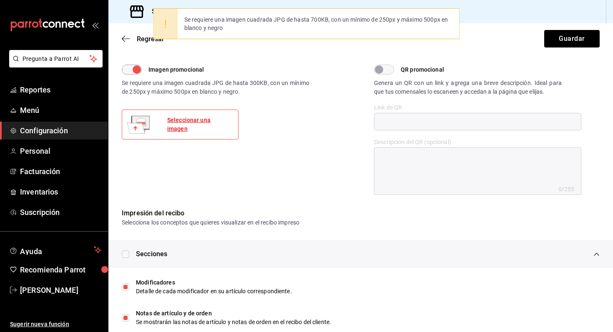
click at [201, 126] on div "Seleccionar una imagen" at bounding box center [199, 125] width 64 height 18
type textarea "x"
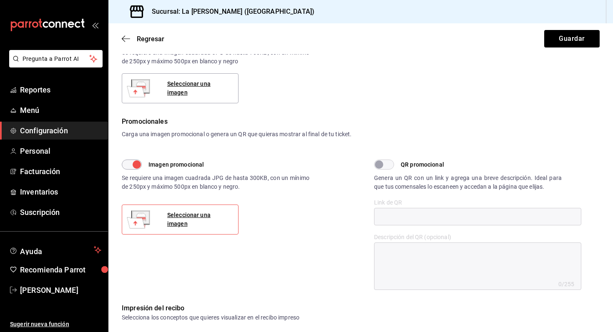
scroll to position [148, 0]
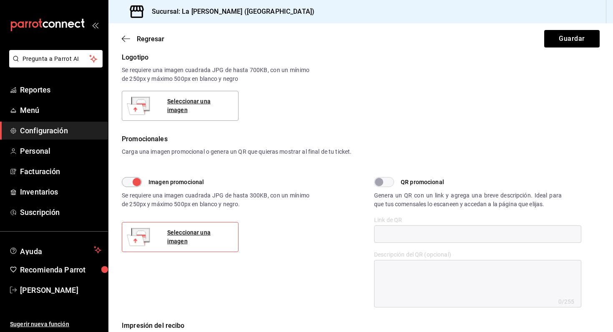
click at [217, 100] on div "Seleccionar una imagen" at bounding box center [180, 106] width 117 height 30
click at [214, 105] on div "Seleccionar una imagen" at bounding box center [199, 106] width 64 height 18
type textarea "x"
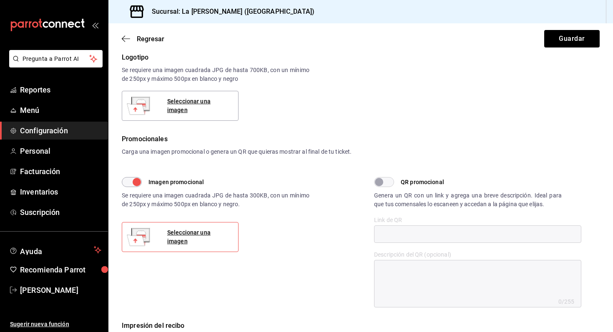
type textarea "x"
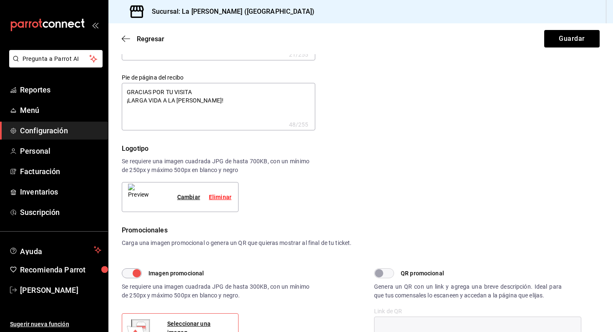
scroll to position [68, 0]
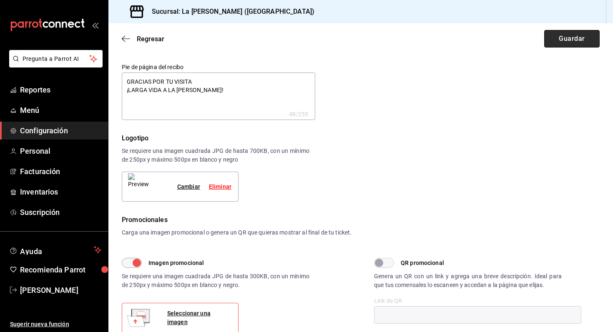
click at [577, 43] on button "Guardar" at bounding box center [571, 39] width 55 height 18
type textarea "x"
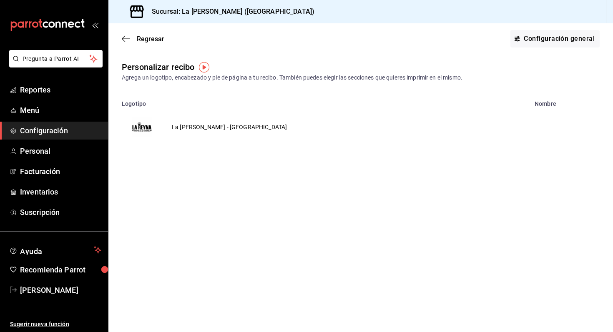
click at [44, 133] on span "Configuración" at bounding box center [60, 130] width 81 height 11
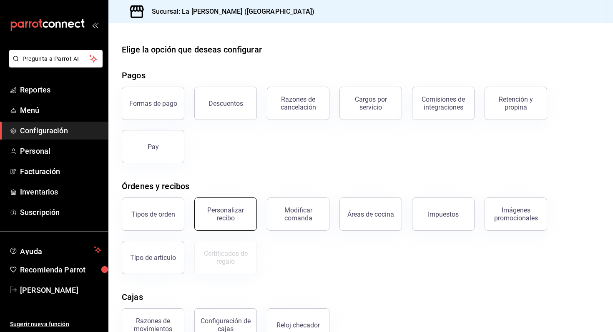
click at [250, 215] on button "Personalizar recibo" at bounding box center [225, 214] width 63 height 33
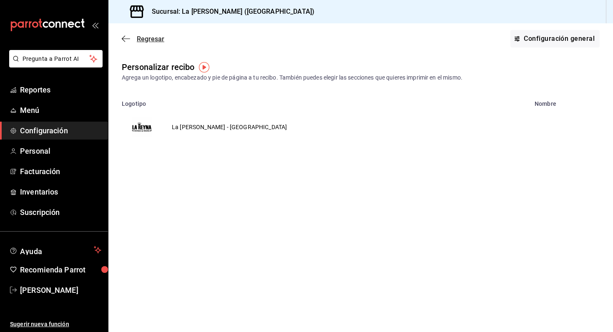
click at [127, 35] on icon "button" at bounding box center [126, 39] width 8 height 8
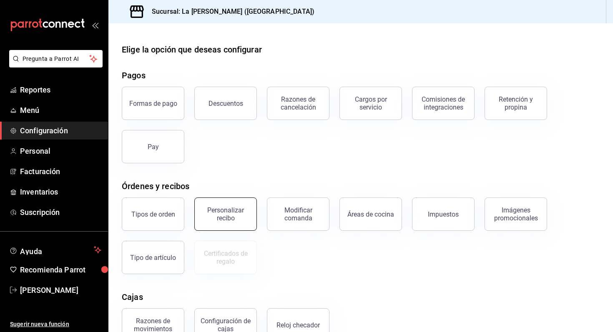
click at [238, 207] on div "Personalizar recibo" at bounding box center [226, 214] width 52 height 16
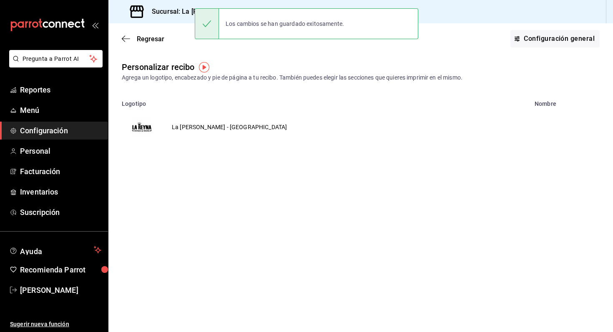
click at [280, 120] on tr "La [PERSON_NAME] - [GEOGRAPHIC_DATA]" at bounding box center [360, 127] width 504 height 40
click at [197, 123] on td "La [PERSON_NAME] - [GEOGRAPHIC_DATA]" at bounding box center [229, 127] width 135 height 40
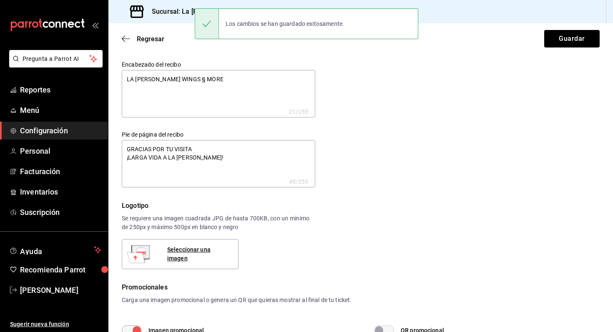
type textarea "x"
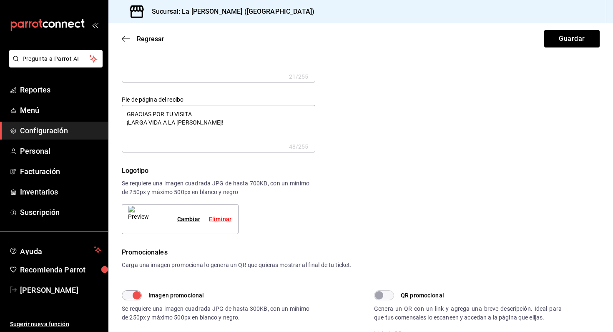
type textarea "x"
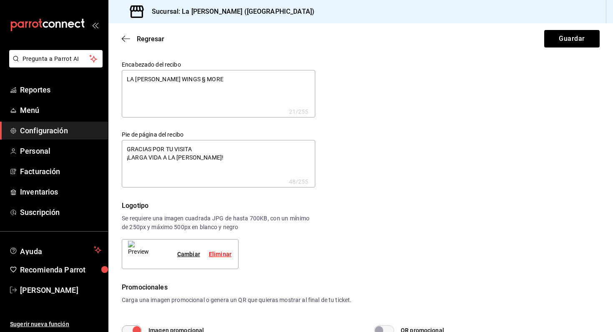
type textarea "x"
click at [217, 75] on textarea "LA [PERSON_NAME] WINGS § MORE" at bounding box center [218, 94] width 193 height 48
click at [206, 79] on textarea "LA [PERSON_NAME] WINGS § MORE" at bounding box center [218, 94] width 193 height 48
type textarea "LA [PERSON_NAME] WINGS § MOR"
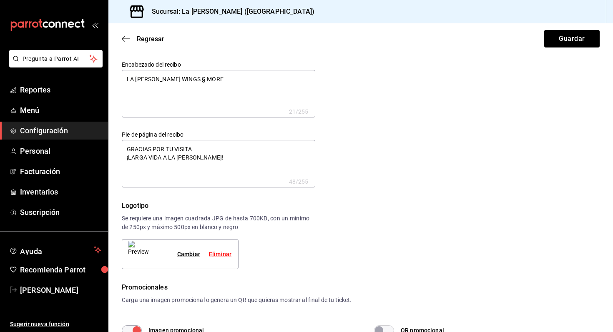
type textarea "x"
type textarea "LA [PERSON_NAME] WINGS § MO"
type textarea "x"
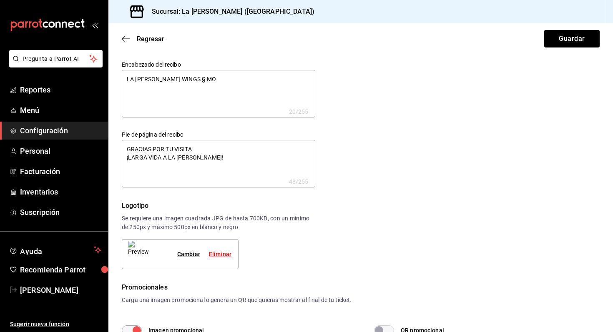
type textarea "LA [PERSON_NAME] WINGS § M"
type textarea "x"
type textarea "LA [PERSON_NAME] WINGS §"
type textarea "x"
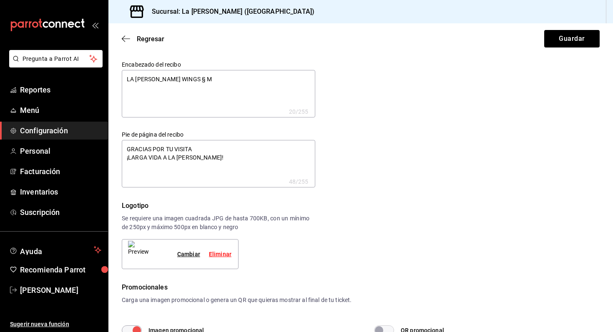
type textarea "x"
type textarea "LA [PERSON_NAME] WINGS §"
type textarea "x"
type textarea "LA [PERSON_NAME] WINGS"
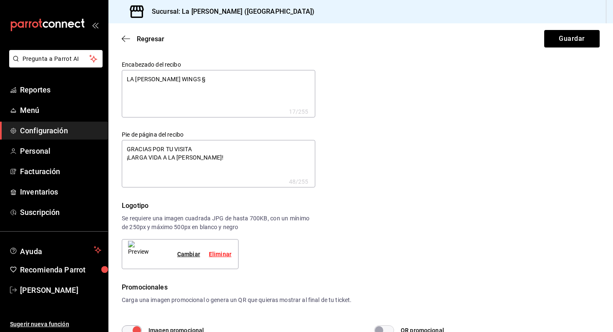
type textarea "x"
type textarea "LA [PERSON_NAME] WINGS"
type textarea "x"
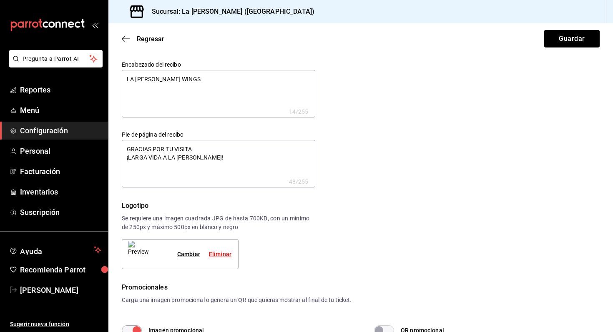
type textarea "LA [PERSON_NAME]"
type textarea "x"
type textarea "LA [PERSON_NAME] WIN"
type textarea "x"
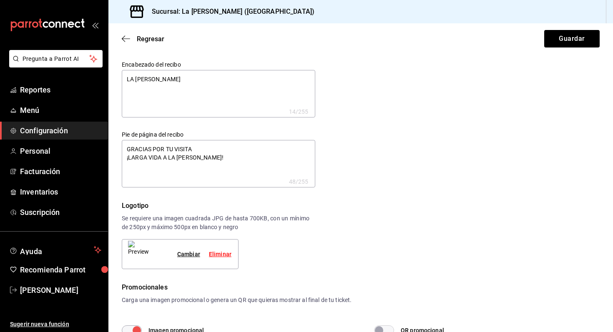
type textarea "x"
type textarea "LA [PERSON_NAME] WI"
type textarea "x"
type textarea "LA [PERSON_NAME] W"
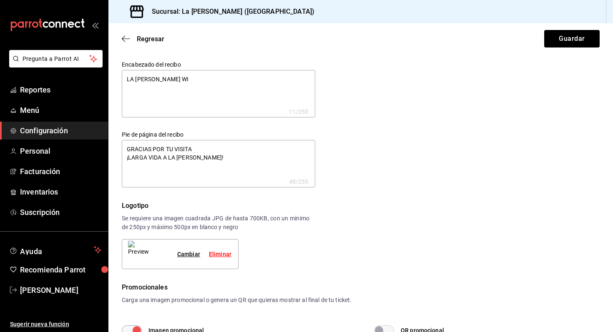
type textarea "x"
type textarea "LA [PERSON_NAME]"
type textarea "x"
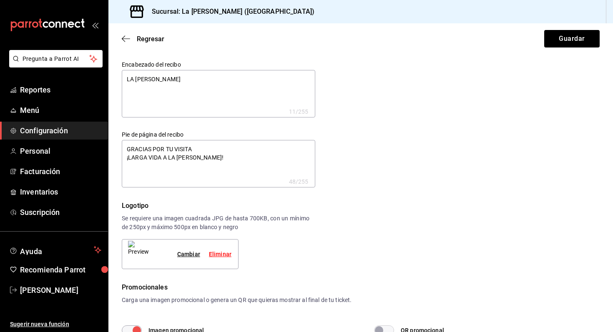
type textarea "LA [PERSON_NAME]"
type textarea "x"
type textarea "LA REYN"
type textarea "x"
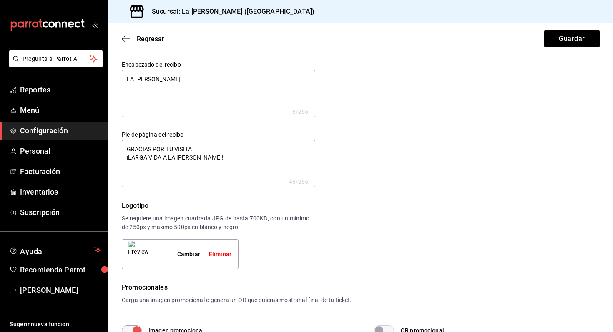
type textarea "x"
type textarea "LA REY"
type textarea "x"
type textarea "LA RE"
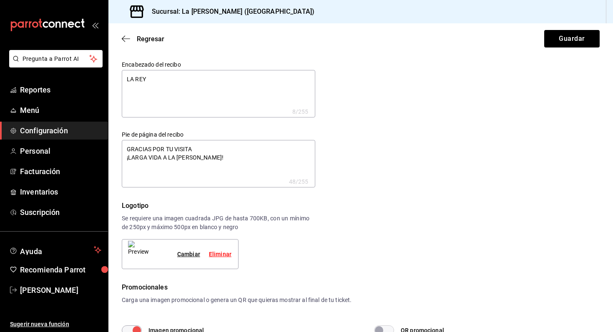
type textarea "x"
type textarea "LA R"
type textarea "x"
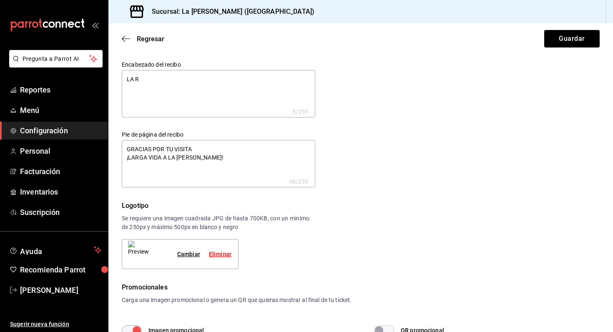
type textarea "LA"
type textarea "x"
type textarea "LA"
type textarea "x"
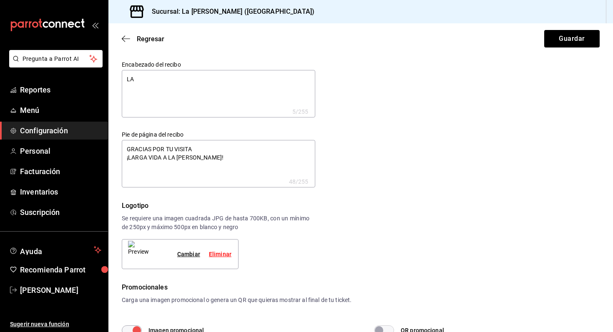
type textarea "x"
type textarea "L"
type textarea "x"
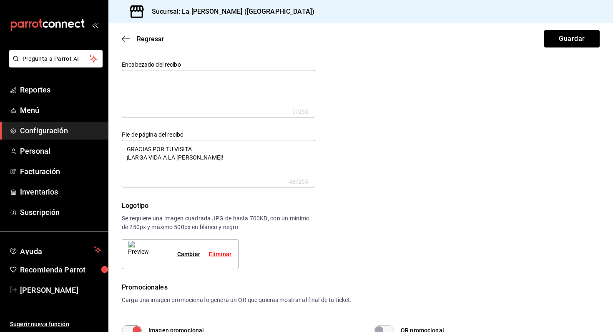
type textarea "T"
type textarea "x"
type textarea "TO"
type textarea "x"
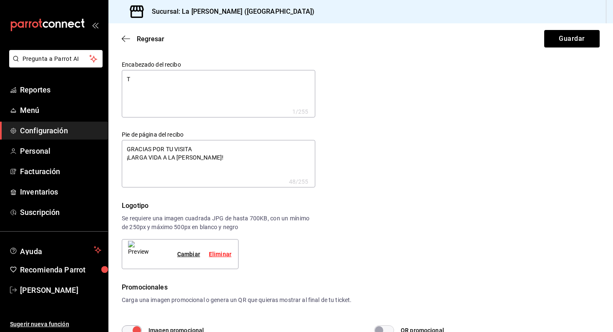
type textarea "x"
type textarea "TOR"
type textarea "x"
type textarea "TORR"
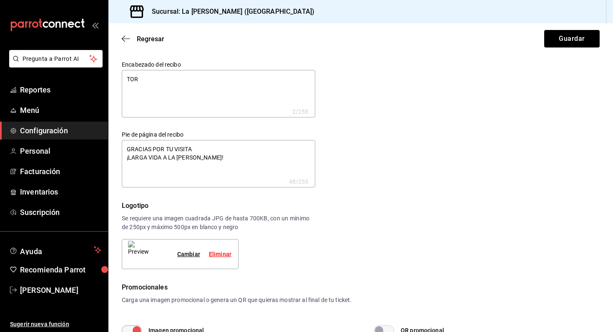
type textarea "x"
type textarea "TORRE"
type textarea "x"
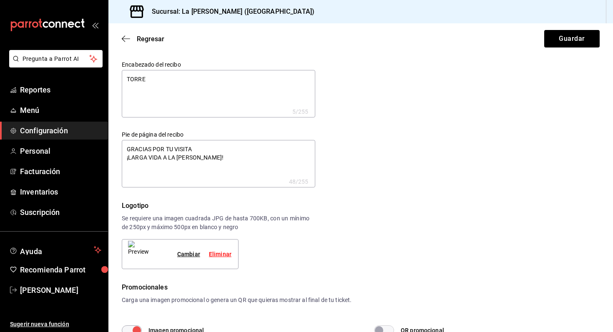
type textarea "[PERSON_NAME]"
type textarea "x"
type textarea "[PERSON_NAME]"
type textarea "x"
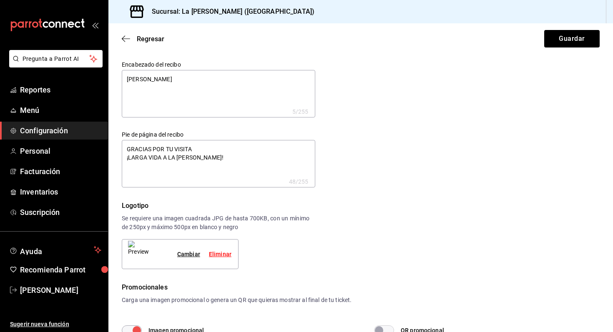
type textarea "x"
type textarea "[PERSON_NAME] D"
type textarea "x"
type textarea "[PERSON_NAME] DE"
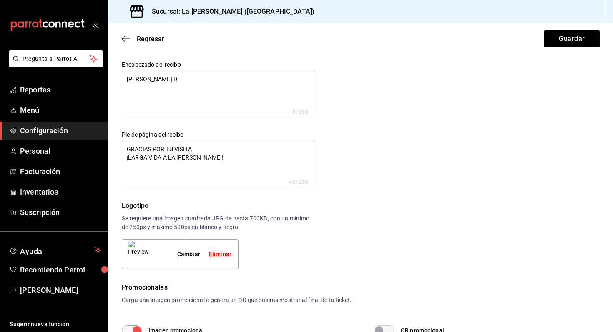
type textarea "x"
type textarea "[PERSON_NAME] DE"
type textarea "x"
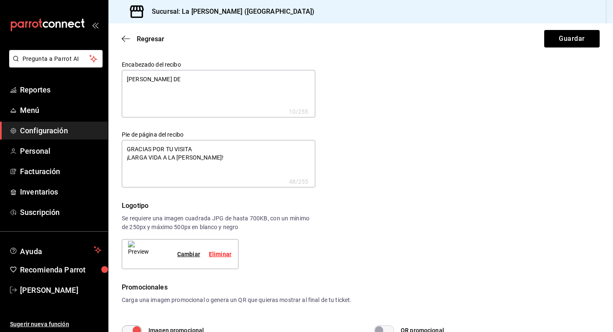
type textarea "[PERSON_NAME] DE S"
type textarea "x"
type textarea "[PERSON_NAME] DE SA"
type textarea "x"
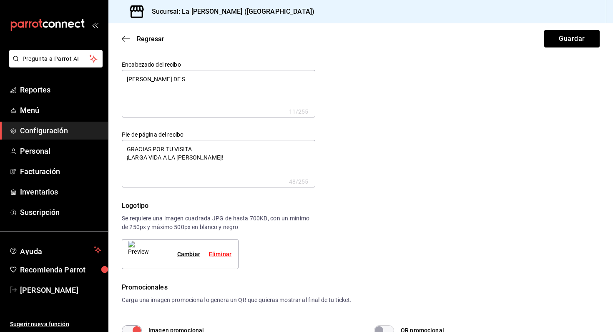
type textarea "x"
type textarea "[PERSON_NAME][GEOGRAPHIC_DATA]"
type textarea "x"
type textarea "[PERSON_NAME] DE SANT"
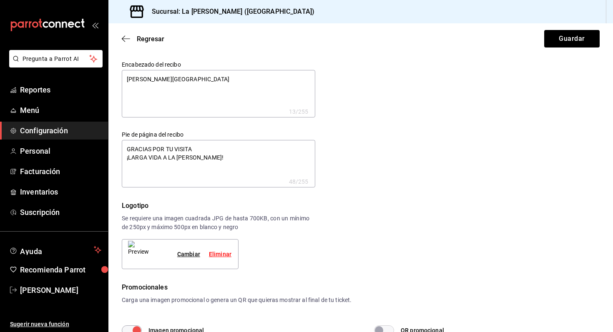
type textarea "x"
type textarea "[PERSON_NAME][GEOGRAPHIC_DATA]"
type textarea "x"
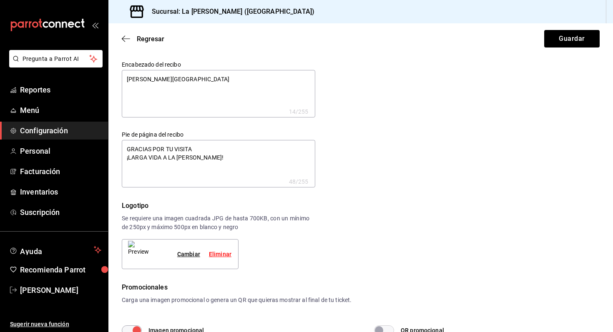
type textarea "[PERSON_NAME][GEOGRAPHIC_DATA]"
type textarea "x"
type textarea "[PERSON_NAME] DE SANTO D"
type textarea "x"
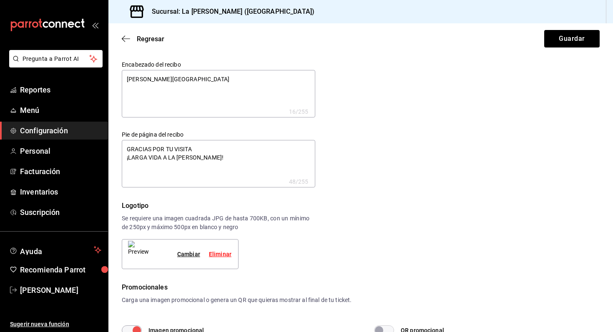
type textarea "x"
type textarea "[PERSON_NAME][GEOGRAPHIC_DATA]"
type textarea "x"
type textarea "[PERSON_NAME][GEOGRAPHIC_DATA]"
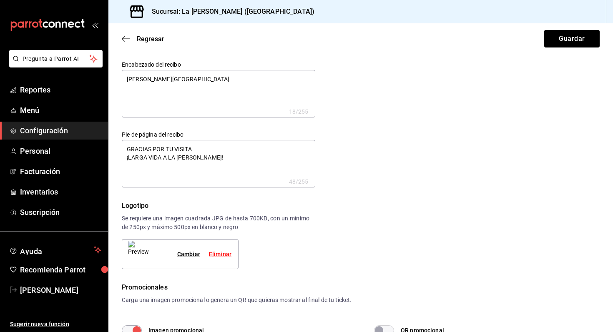
type textarea "x"
type textarea "[PERSON_NAME][GEOGRAPHIC_DATA]"
type textarea "x"
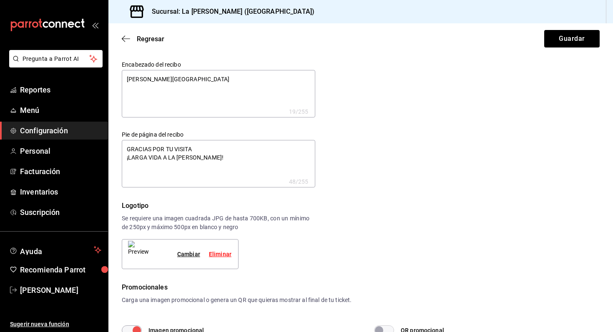
type textarea "[PERSON_NAME][GEOGRAPHIC_DATA][PERSON_NAME]"
type textarea "x"
type textarea "[PERSON_NAME][GEOGRAPHIC_DATA][PERSON_NAME]"
type textarea "x"
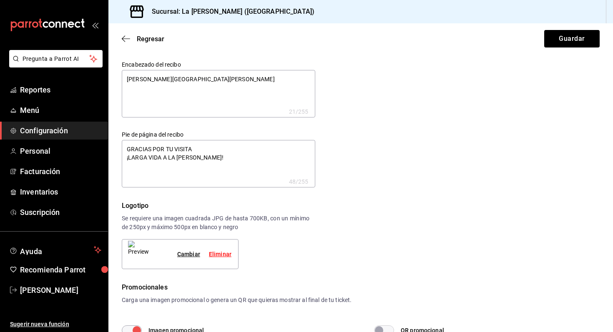
type textarea "x"
type textarea "[PERSON_NAME] DE [PERSON_NAME][DATE]"
type textarea "x"
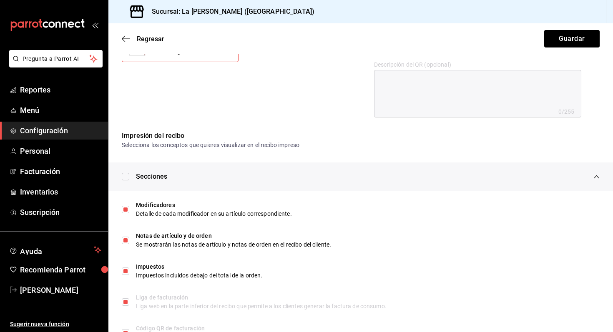
scroll to position [371, 0]
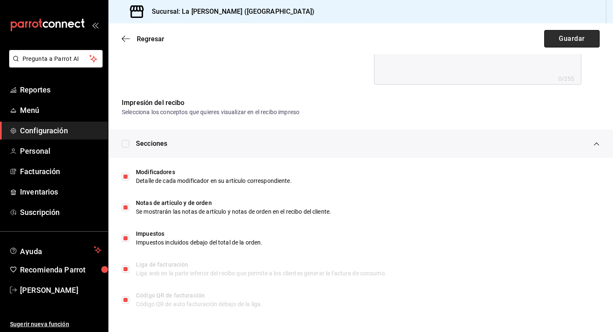
click at [587, 36] on button "Guardar" at bounding box center [571, 39] width 55 height 18
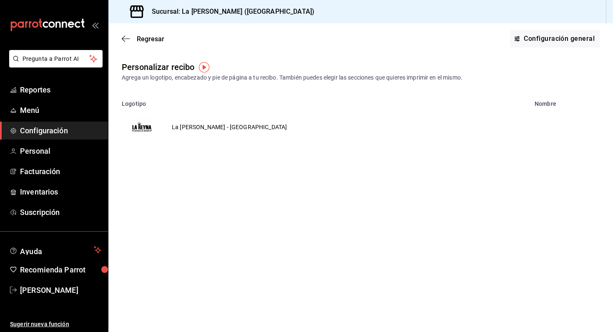
click at [184, 124] on td "La [PERSON_NAME] - [GEOGRAPHIC_DATA]" at bounding box center [229, 127] width 135 height 40
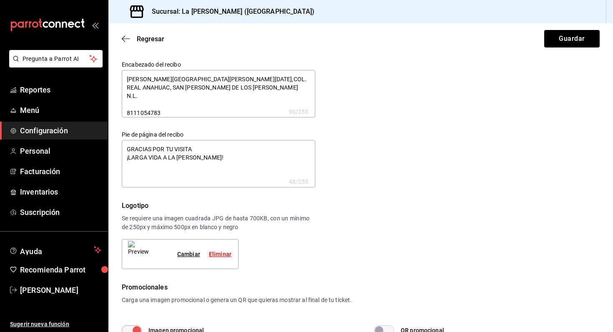
drag, startPoint x: 126, startPoint y: 106, endPoint x: 189, endPoint y: 105, distance: 63.4
click at [189, 105] on textarea "[PERSON_NAME][GEOGRAPHIC_DATA][PERSON_NAME][DATE],COL. REAL ANAHUAC, SAN [PERSO…" at bounding box center [218, 94] width 193 height 48
click at [168, 100] on textarea "[PERSON_NAME][GEOGRAPHIC_DATA][PERSON_NAME][DATE],COL. REAL ANAHUAC, SAN [PERSO…" at bounding box center [218, 94] width 193 height 48
click at [155, 98] on textarea "[PERSON_NAME][GEOGRAPHIC_DATA][PERSON_NAME][DATE],COL. REAL ANAHUAC, SAN [PERSO…" at bounding box center [218, 94] width 193 height 48
click at [148, 97] on textarea "[PERSON_NAME][GEOGRAPHIC_DATA][PERSON_NAME][DATE],COL. REAL ANAHUAC, SAN [PERSO…" at bounding box center [218, 94] width 193 height 48
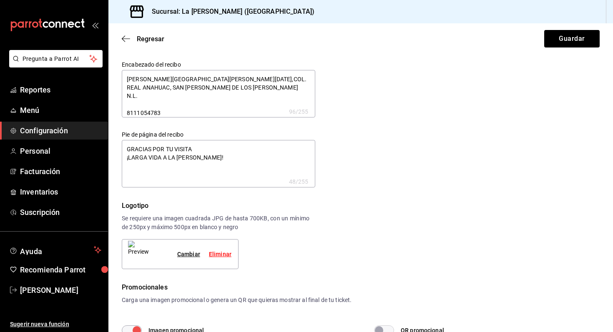
click at [156, 113] on textarea "[PERSON_NAME][GEOGRAPHIC_DATA][PERSON_NAME][DATE],COL. REAL ANAHUAC, SAN [PERSO…" at bounding box center [218, 94] width 193 height 48
click at [126, 103] on textarea "[PERSON_NAME][GEOGRAPHIC_DATA][PERSON_NAME][DATE],COL. REAL ANAHUAC, SAN [PERSO…" at bounding box center [218, 94] width 193 height 48
click at [127, 88] on textarea "[PERSON_NAME][GEOGRAPHIC_DATA][PERSON_NAME][DATE],COL. REAL ANAHUAC, SAN [PERSO…" at bounding box center [218, 94] width 193 height 48
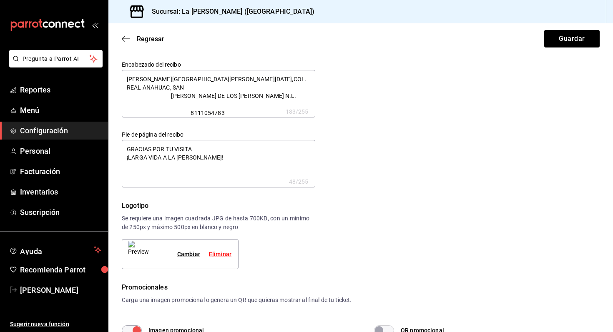
click at [127, 80] on textarea "[PERSON_NAME][GEOGRAPHIC_DATA][PERSON_NAME][DATE],COL. REAL ANAHUAC, SAN [PERSO…" at bounding box center [218, 94] width 193 height 48
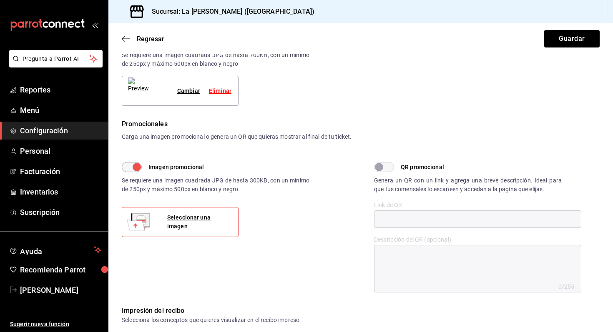
scroll to position [371, 0]
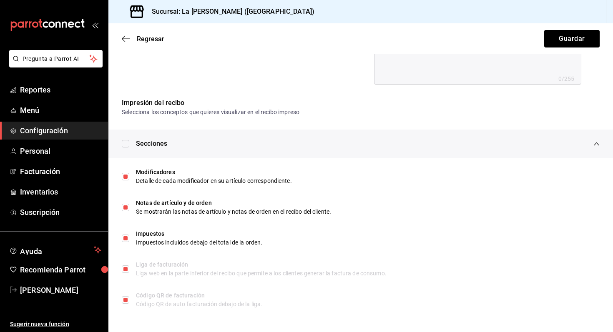
click at [128, 145] on input "checkbox" at bounding box center [126, 144] width 8 height 8
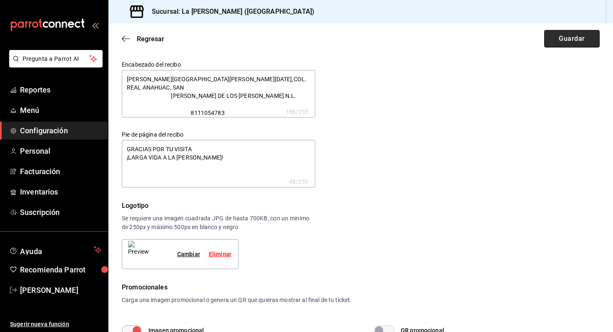
click at [554, 39] on button "Guardar" at bounding box center [571, 39] width 55 height 18
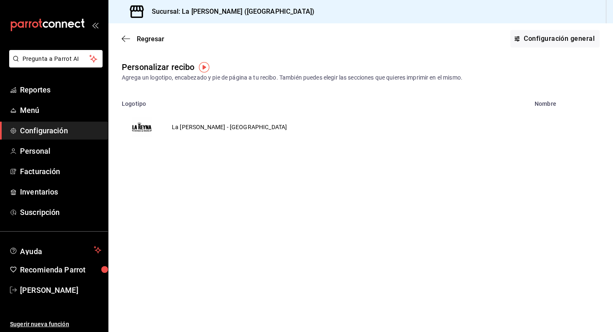
click at [145, 128] on img "voidReasonsTable" at bounding box center [142, 127] width 20 height 20
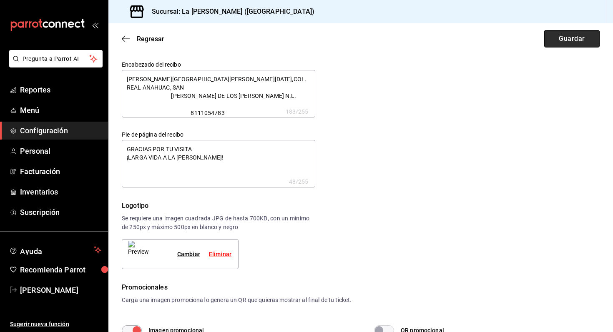
click at [572, 38] on button "Guardar" at bounding box center [571, 39] width 55 height 18
